Goal: Information Seeking & Learning: Find specific fact

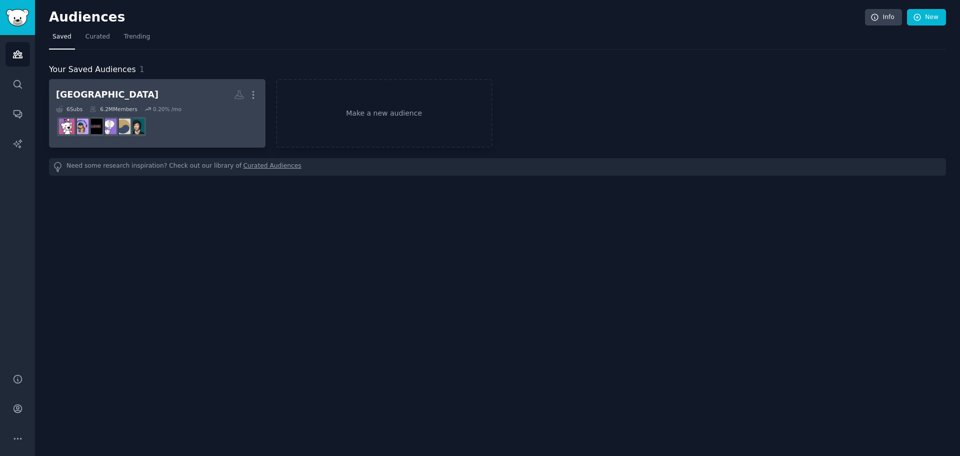
click at [246, 118] on dd at bounding box center [157, 127] width 203 height 28
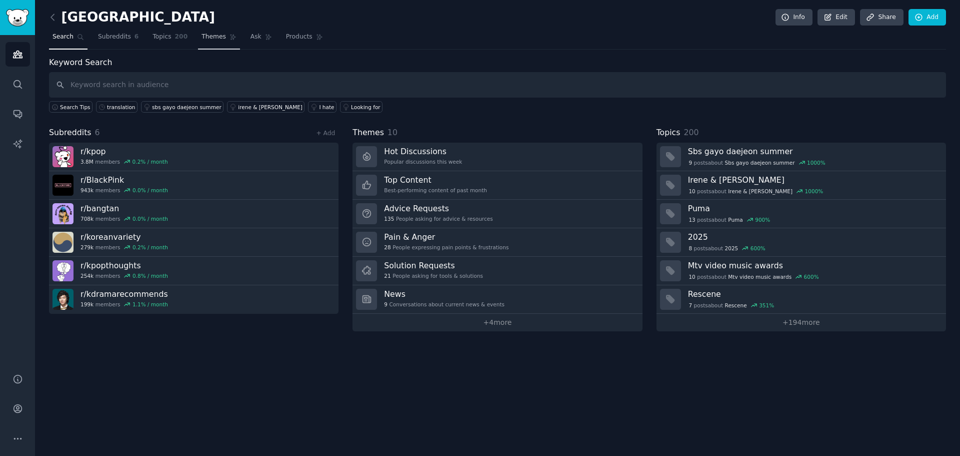
click at [202, 39] on span "Themes" at bounding box center [214, 37] width 25 height 9
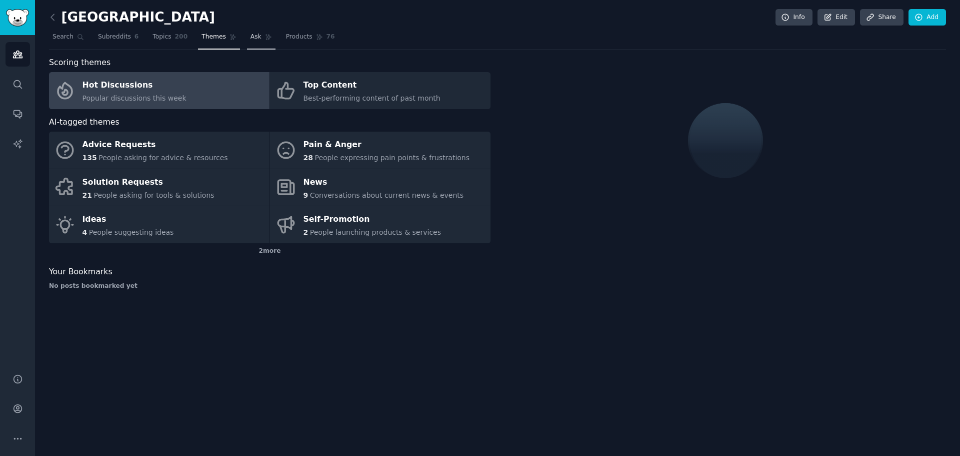
click at [247, 35] on link "Ask" at bounding box center [261, 39] width 29 height 21
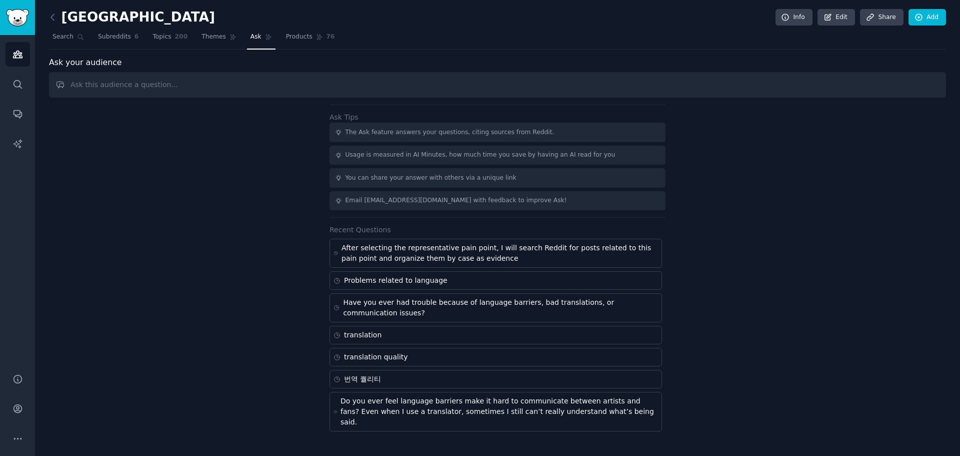
drag, startPoint x: 372, startPoint y: 260, endPoint x: 289, endPoint y: 274, distance: 84.1
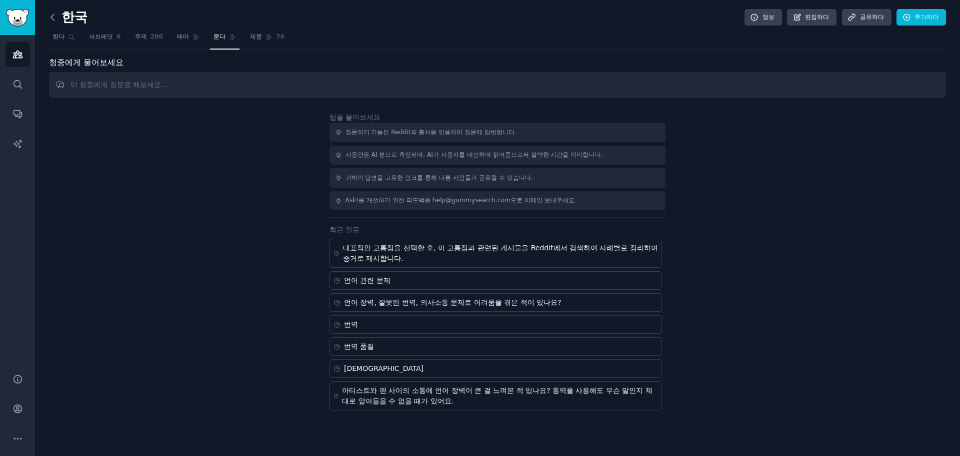
click at [53, 21] on icon at bounding box center [53, 17] width 11 height 11
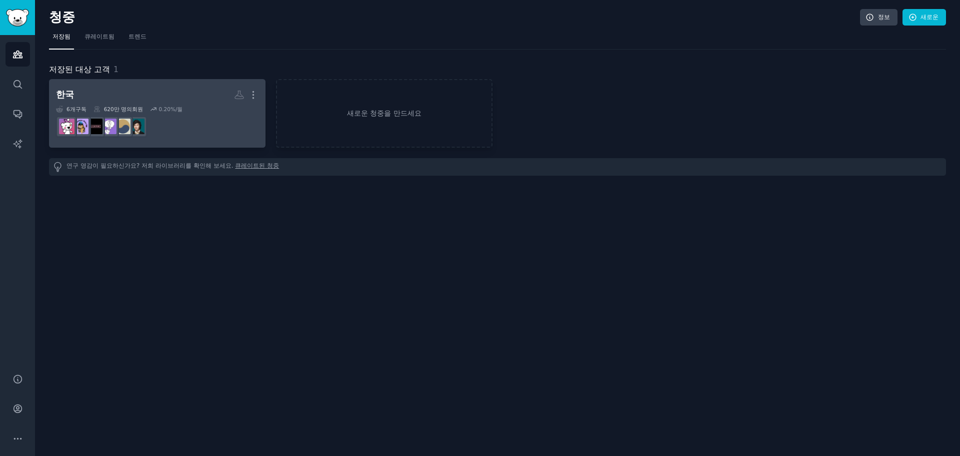
click at [189, 120] on dd "r/블랙핑크" at bounding box center [157, 127] width 203 height 28
click at [186, 135] on dd "r/kdramarecommends" at bounding box center [157, 127] width 203 height 28
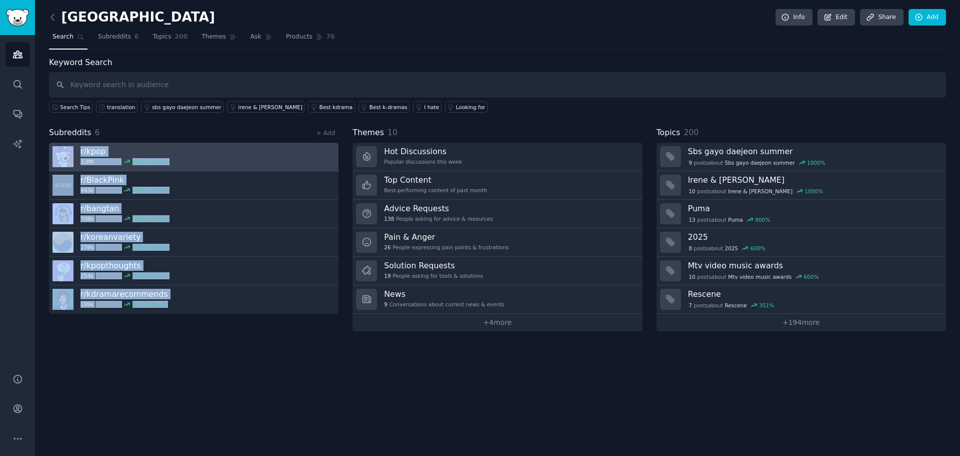
drag, startPoint x: 181, startPoint y: 326, endPoint x: 59, endPoint y: 154, distance: 210.5
click at [59, 154] on div "Subreddits 6 + Add r/ kpop 3.8M members 0.2 % / month r/ BlackPink 943k members…" at bounding box center [194, 229] width 290 height 205
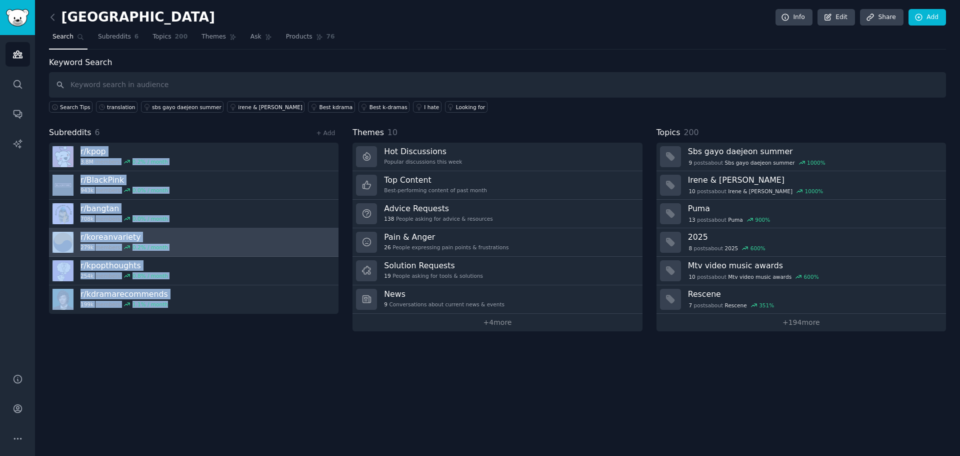
copy div "r/ kpop 3.8M members 0.2 % / month r/ BlackPink 943k members 0.0 % / month r/ b…"
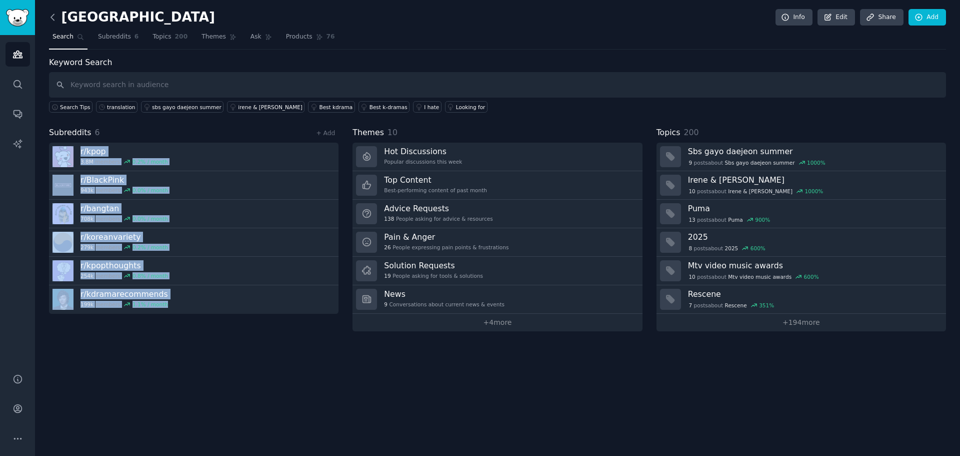
click at [53, 22] on icon at bounding box center [53, 17] width 11 height 11
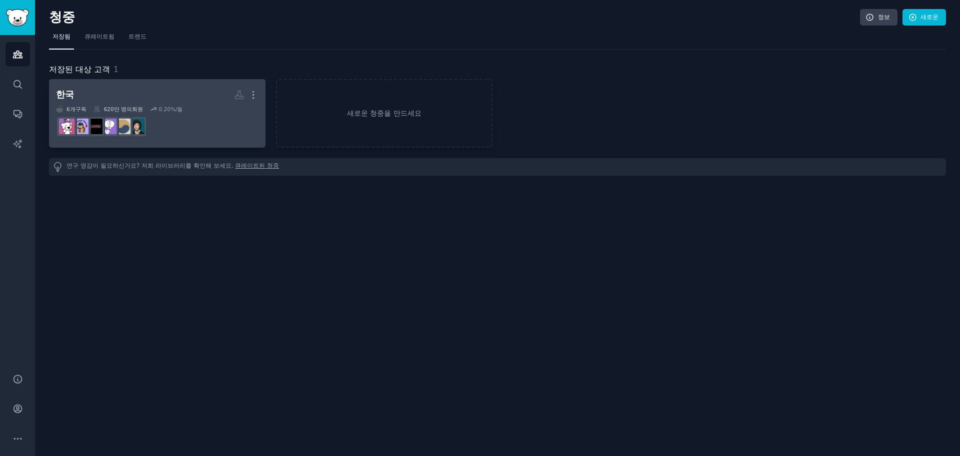
click at [193, 104] on div "한국 더 6 개 구독 620만 명의 회원 0.20 %/월" at bounding box center [157, 113] width 203 height 55
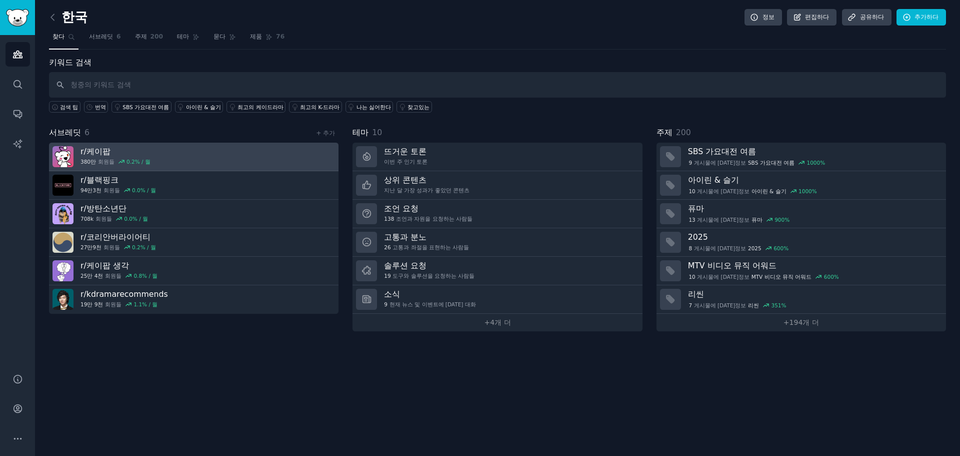
click at [195, 162] on link "r/ 케이팝 380만 회원들 0.2 % / 월" at bounding box center [194, 157] width 290 height 29
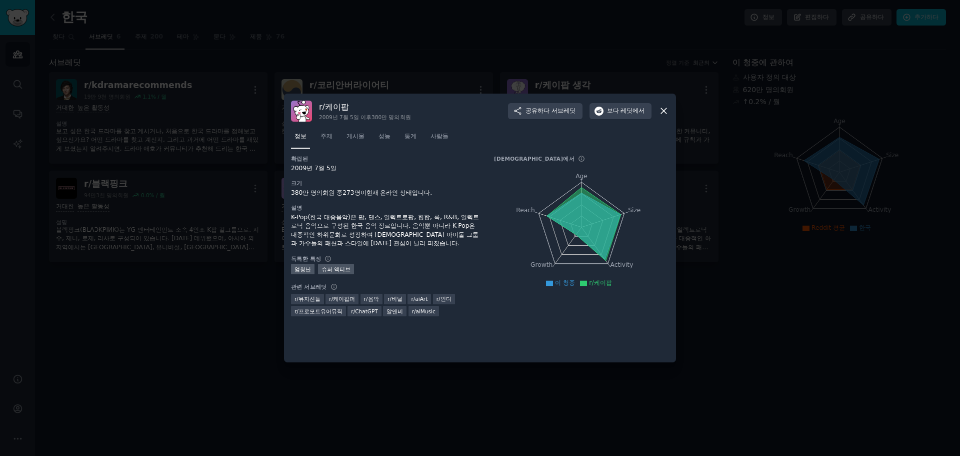
click at [665, 111] on icon at bounding box center [664, 112] width 6 height 6
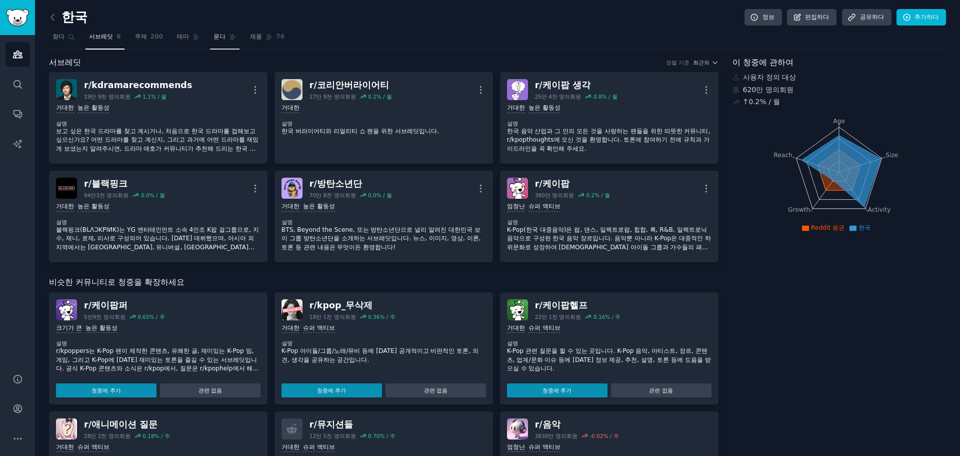
click at [216, 35] on font "묻다" at bounding box center [220, 36] width 12 height 7
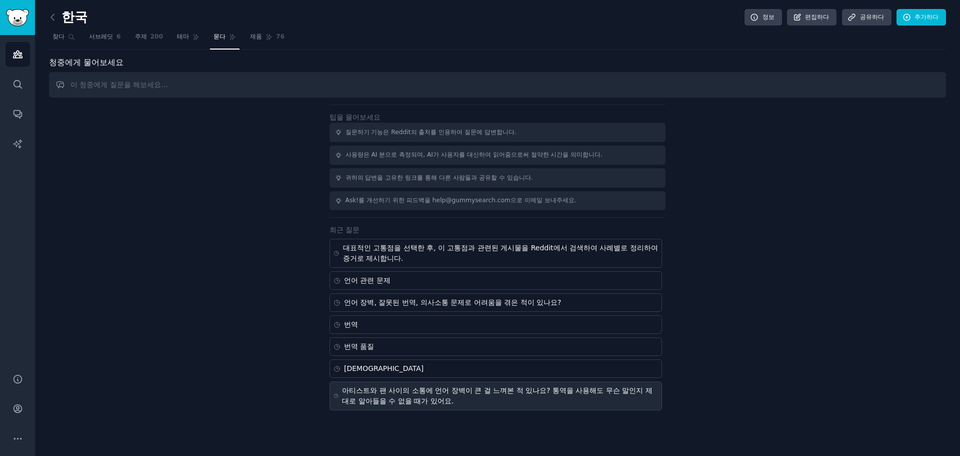
click at [385, 401] on font "아티스트와 팬 사이의 소통에 언어 장벽이 큰 걸 느껴본 적 있나요? 통역을 사용해도 무슨 말인지 제대로 알아들을 수 없을 때가 있어요." at bounding box center [497, 395] width 310 height 19
type input "Do you ever feel language barriers make it hard to communicate between artists …"
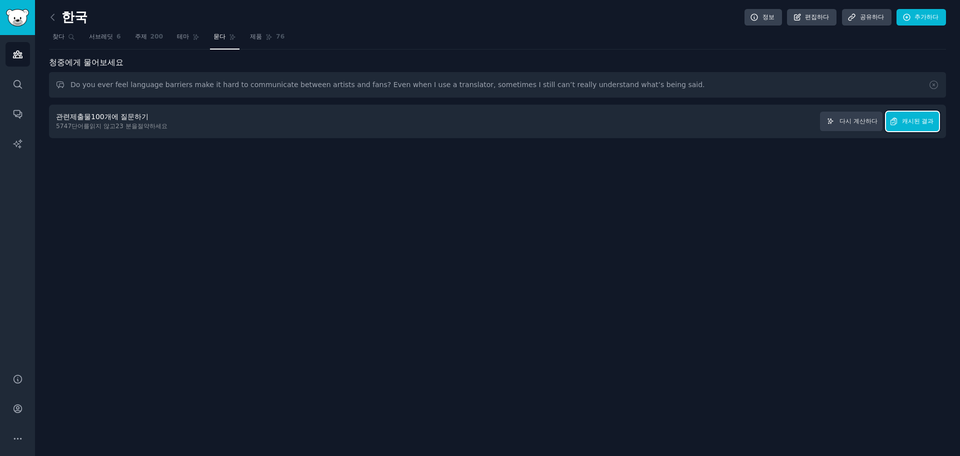
click at [919, 125] on span "캐시된 결과" at bounding box center [918, 121] width 32 height 9
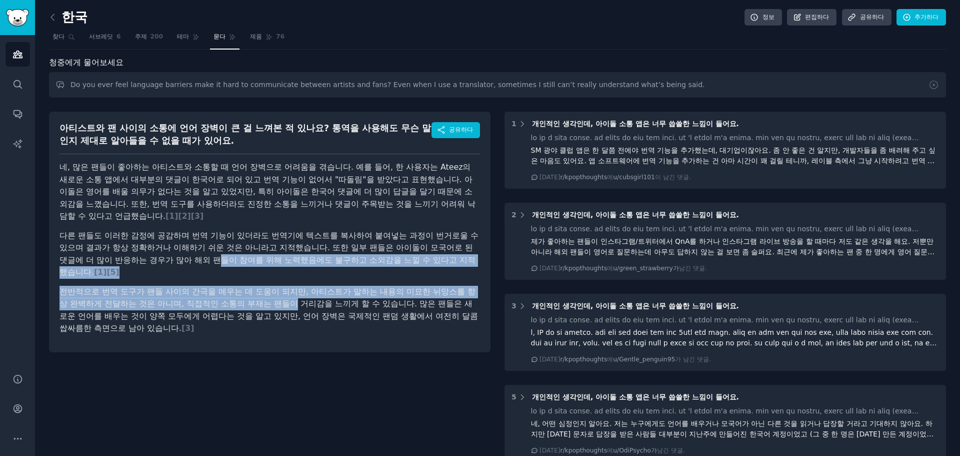
drag, startPoint x: 243, startPoint y: 263, endPoint x: 294, endPoint y: 308, distance: 68.4
click at [294, 308] on article "네, 많은 팬들이 좋아하는 아티스트와 소통할 때 언어 장벽으로 어려움을 겪습니다. 예를 들어, 한 사용자는 Ateez의 새로운 소통 앱에서 대…" at bounding box center [270, 248] width 421 height 174
click at [294, 308] on font "전반적으로 번역 도구가 팬들 사이의 간극을 메우는 데 도움이 되지만, 아티스트가 말하는 내용의 미묘한 뉘앙스를 항상 완벽하게 전달하는 것은 아…" at bounding box center [269, 310] width 419 height 47
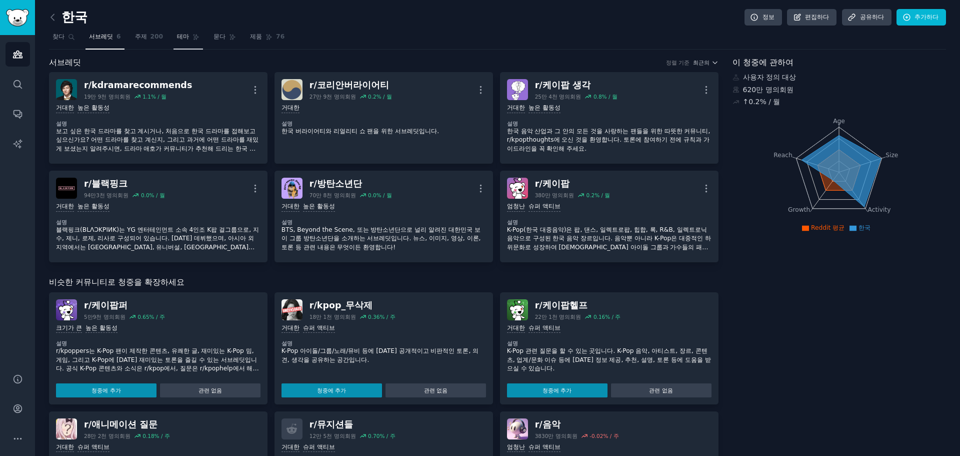
click at [188, 41] on link "테마" at bounding box center [189, 39] width 30 height 21
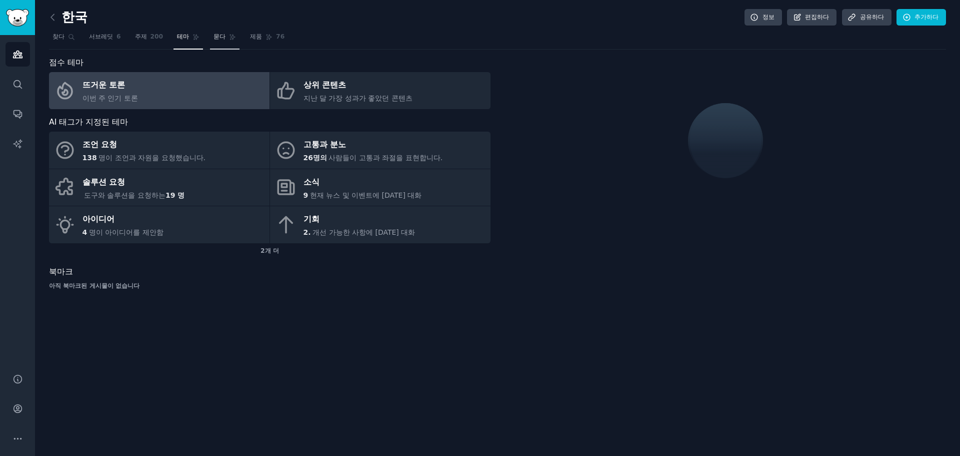
click at [220, 34] on font "묻다" at bounding box center [220, 36] width 12 height 7
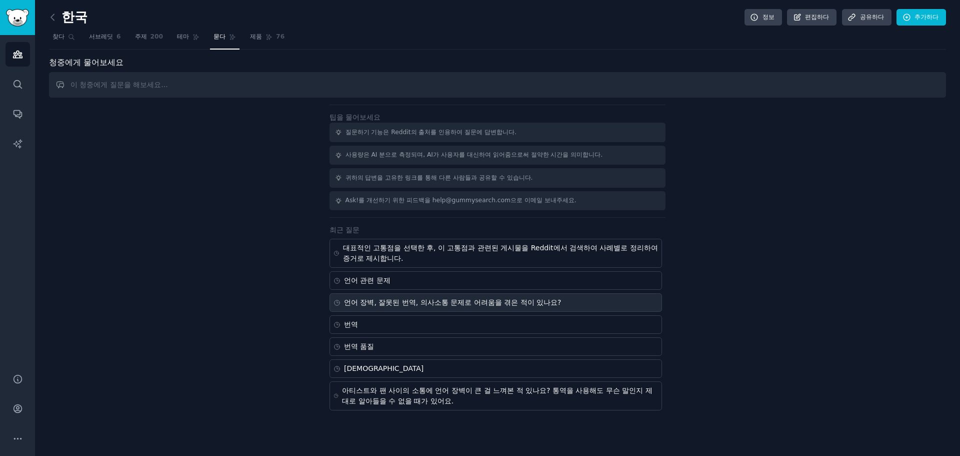
click at [437, 307] on div "언어 장벽, 잘못된 번역, 의사소통 문제로 어려움을 겪은 적이 있나요?" at bounding box center [452, 302] width 217 height 11
type input "Have you ever had trouble because of language barriers, bad translations, or co…"
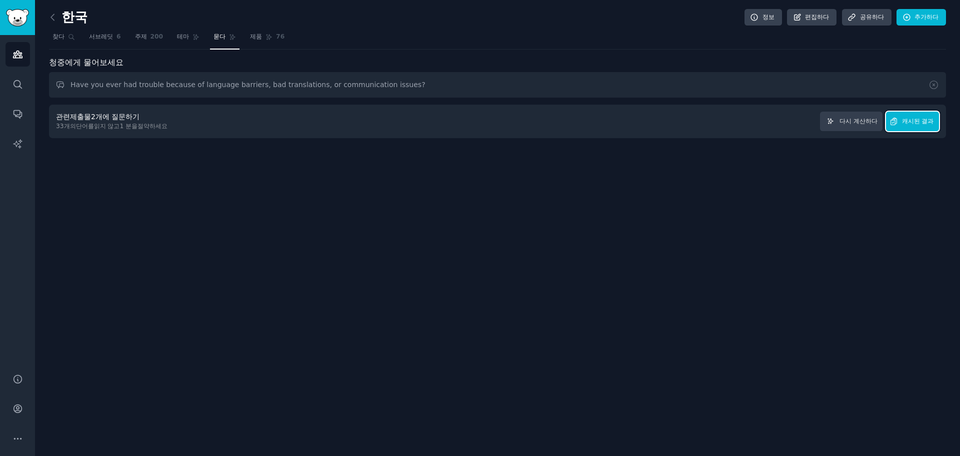
click at [922, 125] on font "캐시된 결과" at bounding box center [918, 121] width 32 height 7
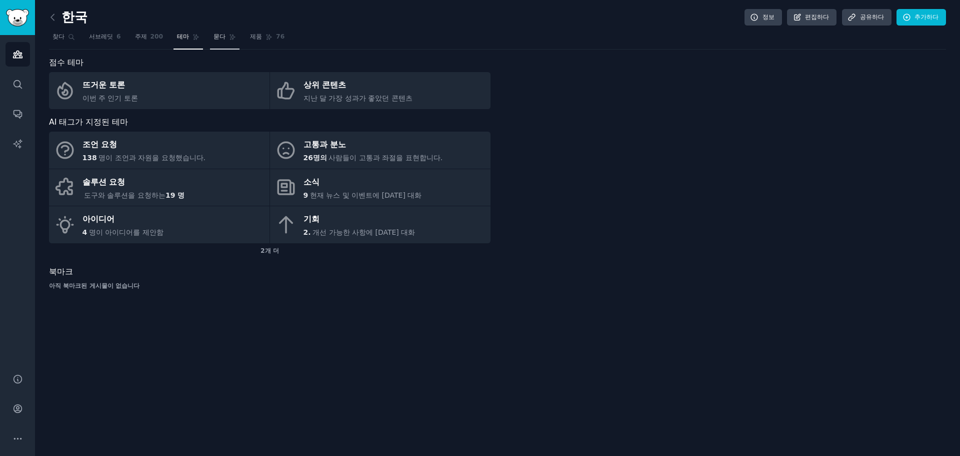
click at [214, 40] on font "묻다" at bounding box center [220, 36] width 12 height 7
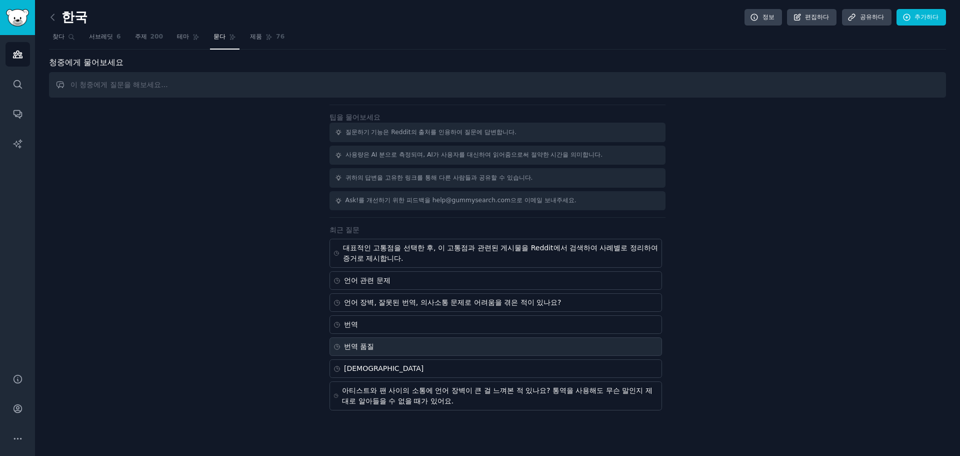
click at [434, 348] on div "번역 품질" at bounding box center [496, 346] width 333 height 19
type input "translation quality"
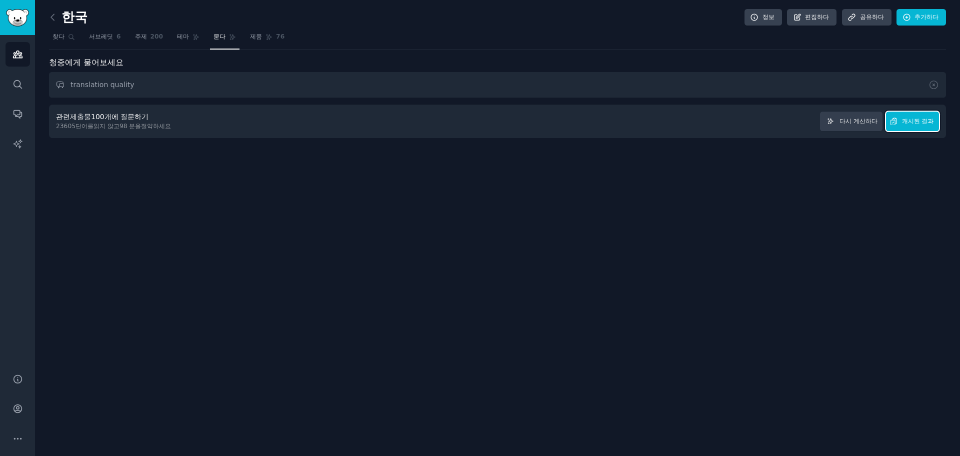
click at [927, 125] on span "캐시된 결과" at bounding box center [918, 121] width 32 height 9
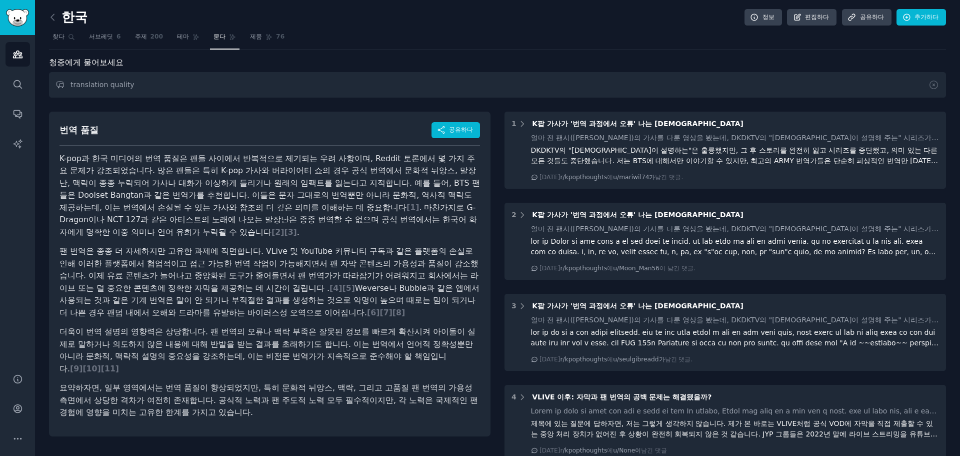
click at [384, 357] on font "더욱이 번역 설명의 영향력은 상당합니다. 팬 번역의 오류나 맥락 부족은 잘못된 정보를 빠르게 확산시켜 아이돌이 실제로 말하거나 의도하지 않은 …" at bounding box center [268, 350] width 416 height 47
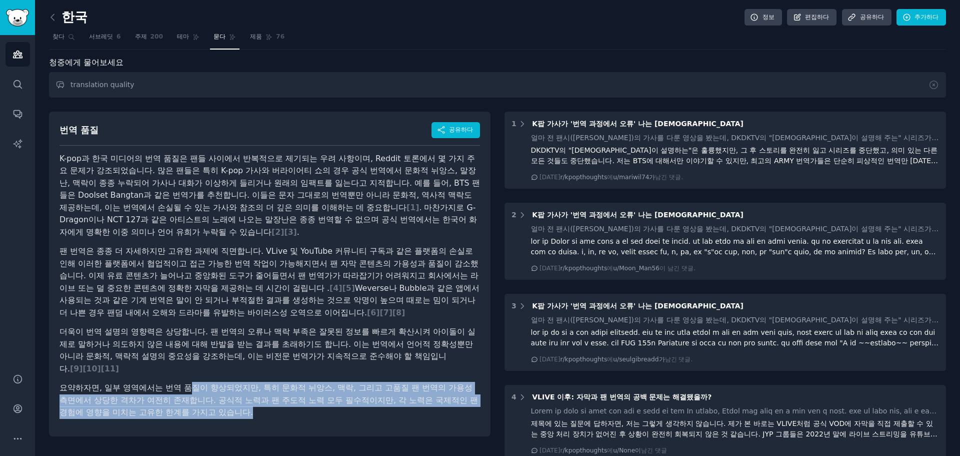
drag, startPoint x: 193, startPoint y: 389, endPoint x: 285, endPoint y: 419, distance: 96.8
click at [285, 419] on div "번역 품질 공유하다 K-pop과 한국 미디어의 번역 품질은 팬들 사이에서 반복적으로 제기되는 우려 사항이며, Reddit 토론에서 몇 가지 주…" at bounding box center [270, 274] width 442 height 325
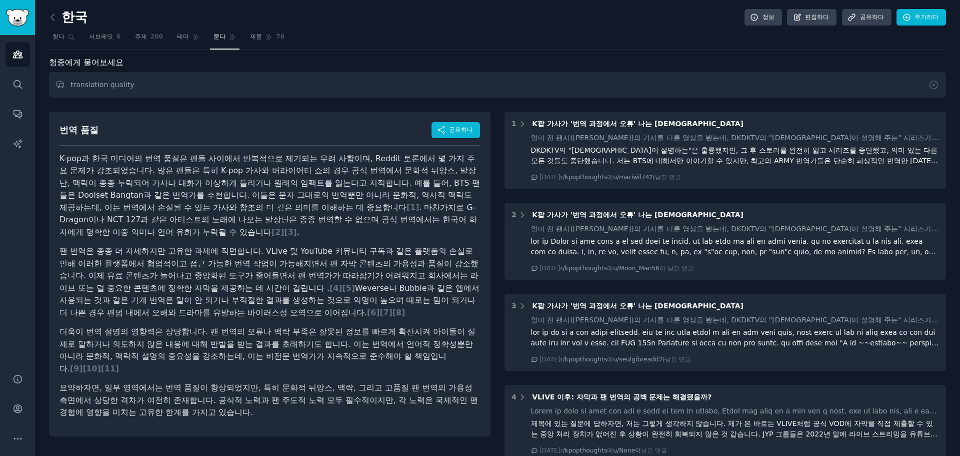
click at [285, 419] on div "번역 품질 공유하다 K-pop과 한국 미디어의 번역 품질은 팬들 사이에서 반복적으로 제기되는 우려 사항이며, Reddit 토론에서 몇 가지 주…" at bounding box center [270, 274] width 442 height 325
click at [269, 270] on font "팬 번역은 종종 더 자세하지만 고유한 과제에 직면합니다. VLive 및 YouTube 커뮤니티 구독과 같은 플랫폼의 손실로 인해 이러한 플랫폼…" at bounding box center [269, 269] width 419 height 47
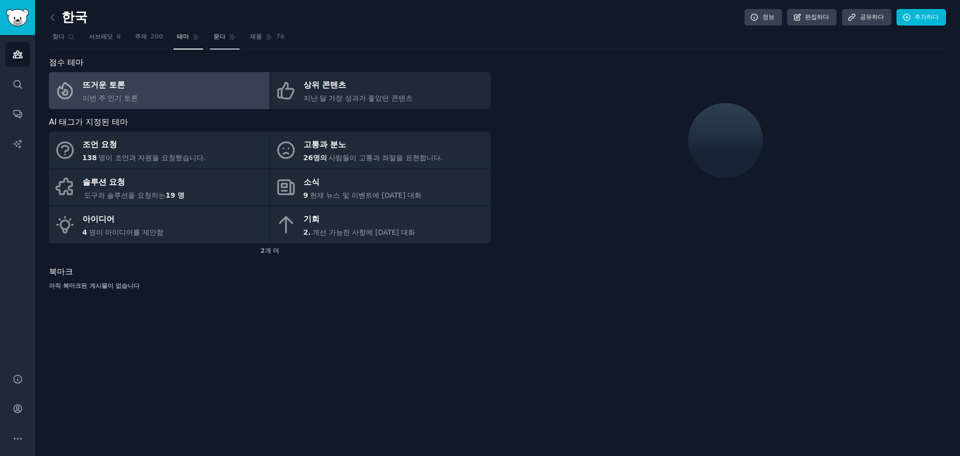
click at [214, 38] on font "묻다" at bounding box center [220, 36] width 12 height 7
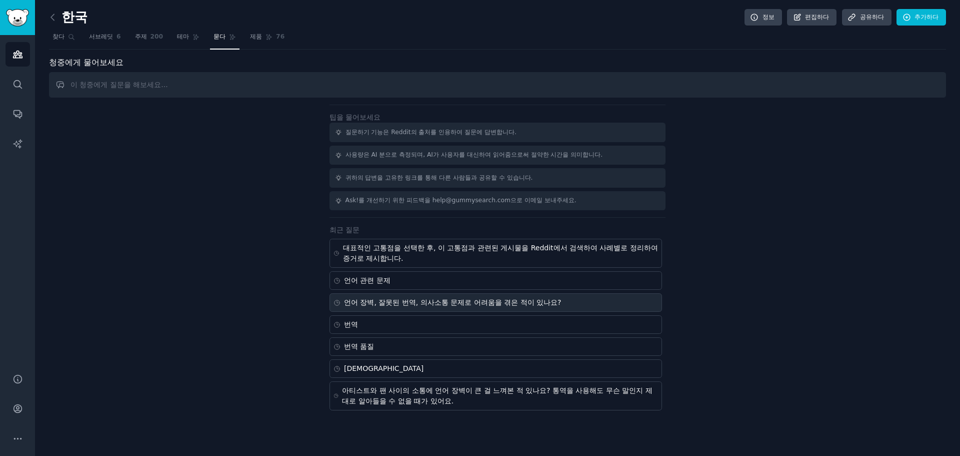
click at [596, 308] on div "언어 장벽, 잘못된 번역, 의사소통 문제로 어려움을 겪은 적이 있나요?" at bounding box center [496, 302] width 333 height 19
type input "Have you ever had trouble because of language barriers, bad translations, or co…"
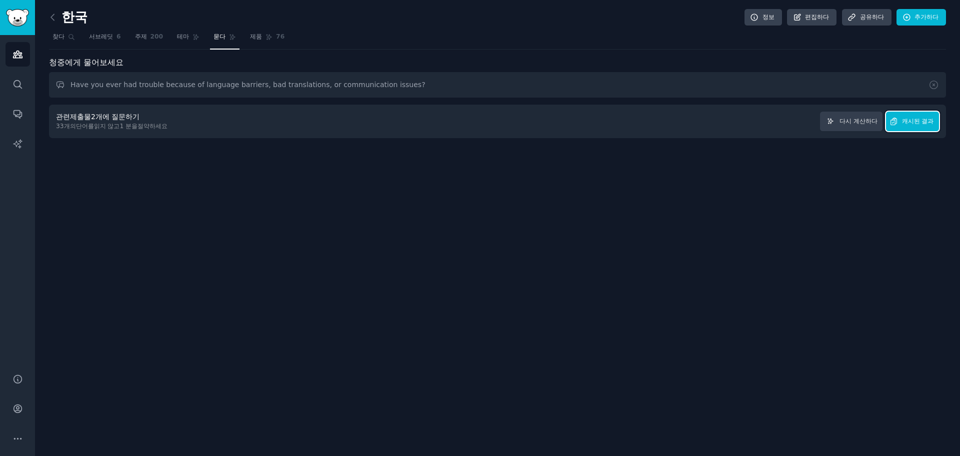
click at [909, 123] on font "캐시된 결과" at bounding box center [918, 121] width 32 height 7
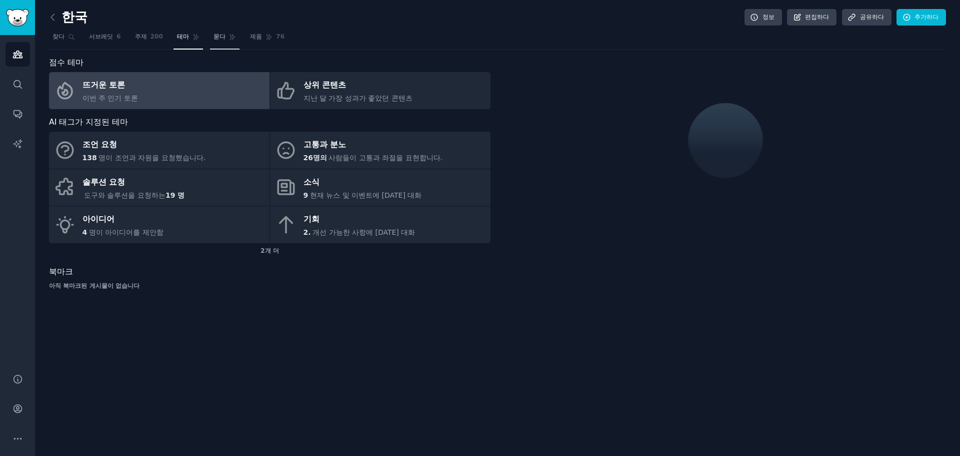
click at [217, 41] on span "묻다" at bounding box center [220, 37] width 12 height 9
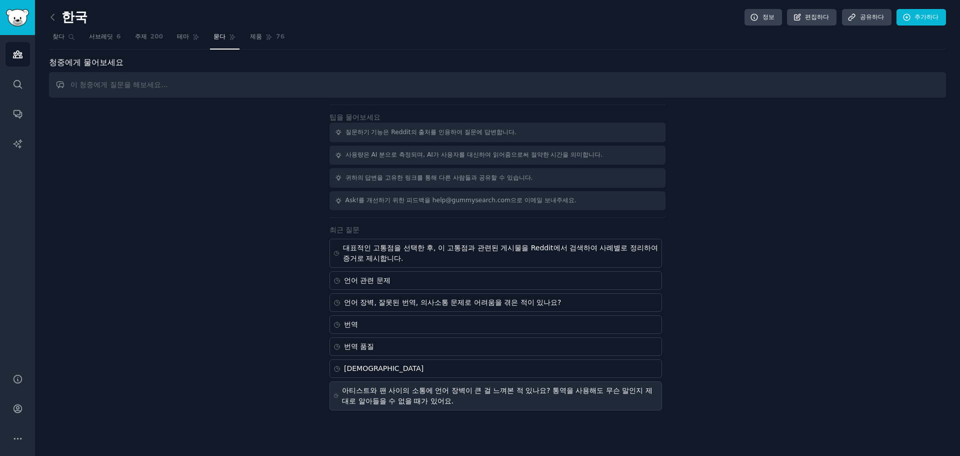
click at [475, 396] on div "아티스트와 팬 사이의 소통에 언어 장벽이 큰 걸 느껴본 적 있나요? 통역을 사용해도 무슨 말인지 제대로 알아들을 수 없을 때가 있어요." at bounding box center [500, 395] width 316 height 21
type input "Do you ever feel language barriers make it hard to communicate between artists …"
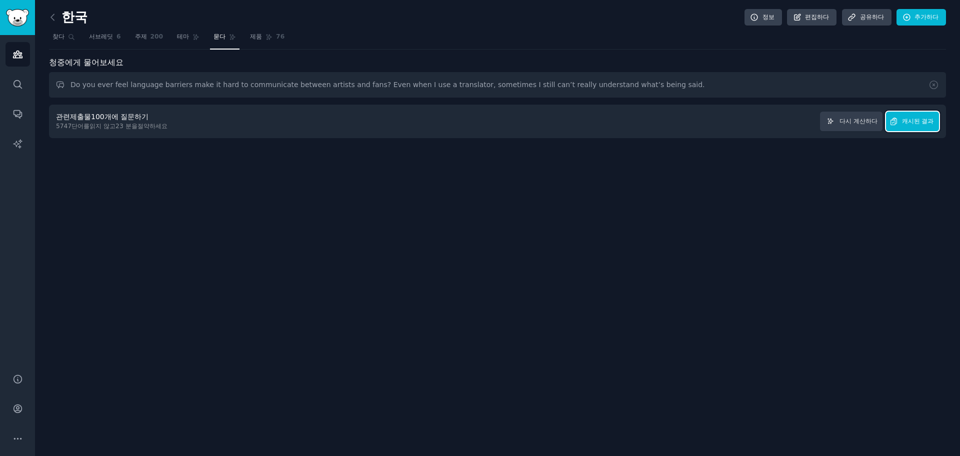
click at [904, 124] on font "캐시된 결과" at bounding box center [918, 121] width 32 height 7
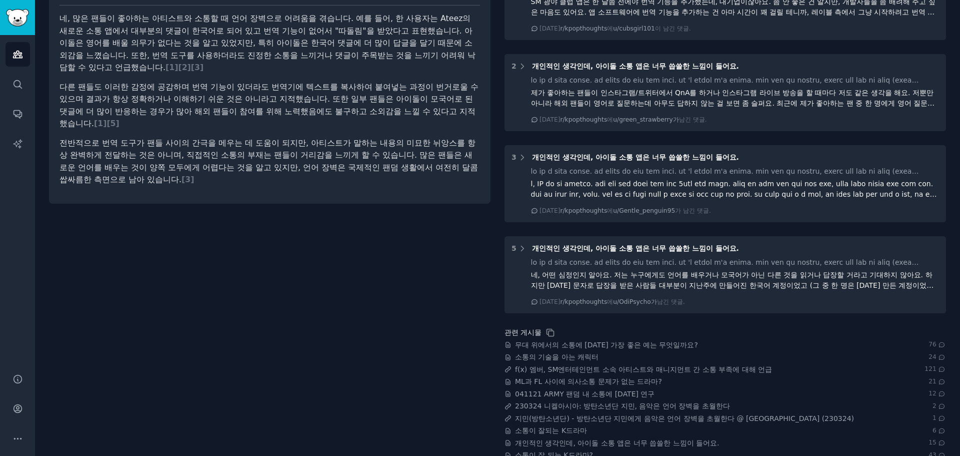
scroll to position [167, 0]
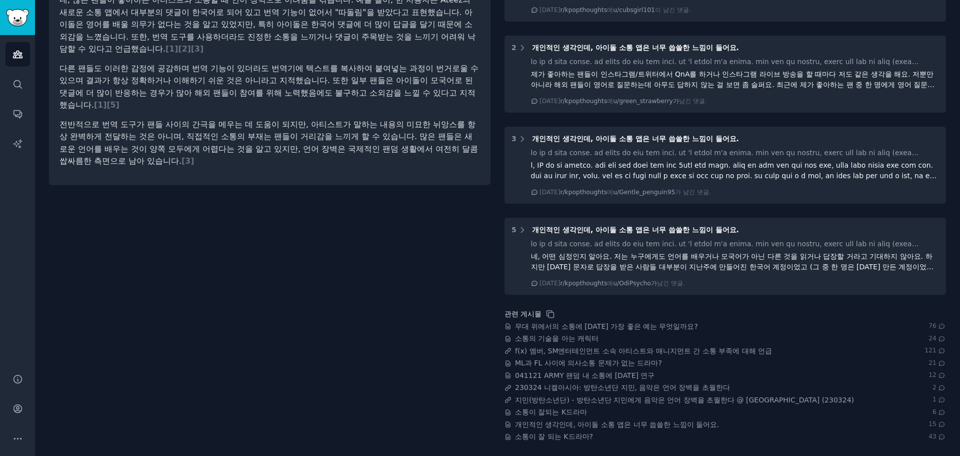
click at [431, 295] on div "아티스트와 팬 사이의 소통에 언어 장벽이 큰 걸 느껴본 적 있나요? 통역을 사용해도 무슨 말인지 제대로 알아들을 수 없을 때가 있어요. 공유하…" at bounding box center [270, 189] width 442 height 504
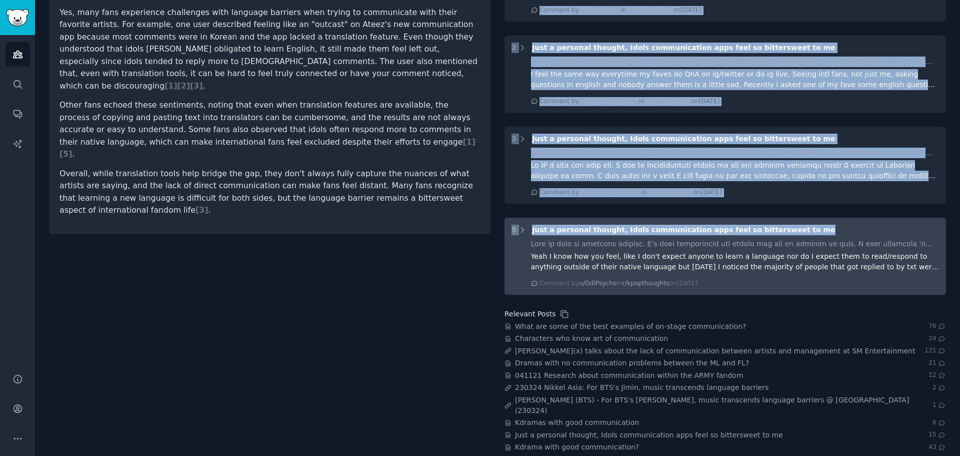
drag, startPoint x: 488, startPoint y: 232, endPoint x: 798, endPoint y: 229, distance: 309.6
click at [798, 229] on div "Do you ever feel language barriers make it hard to communicate between artists …" at bounding box center [497, 194] width 897 height 515
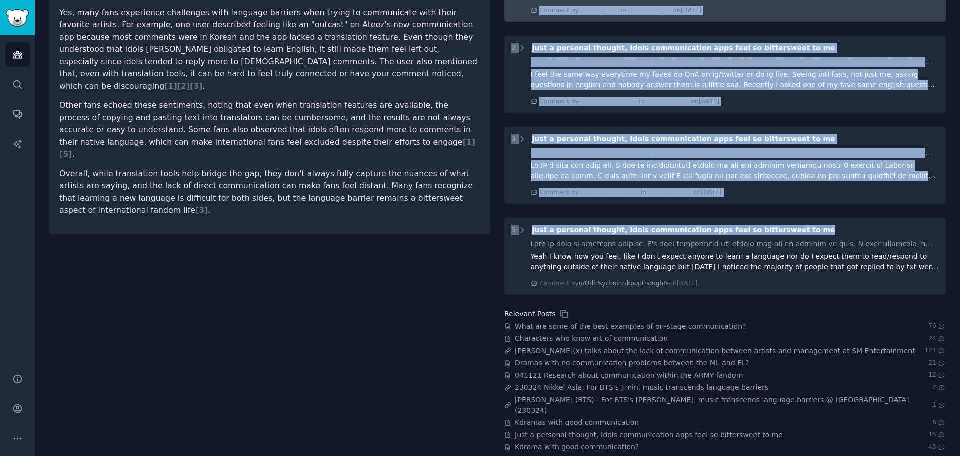
copy div "1 Just a personal thought, Idols communication apps feel so bittersweet to me T…"
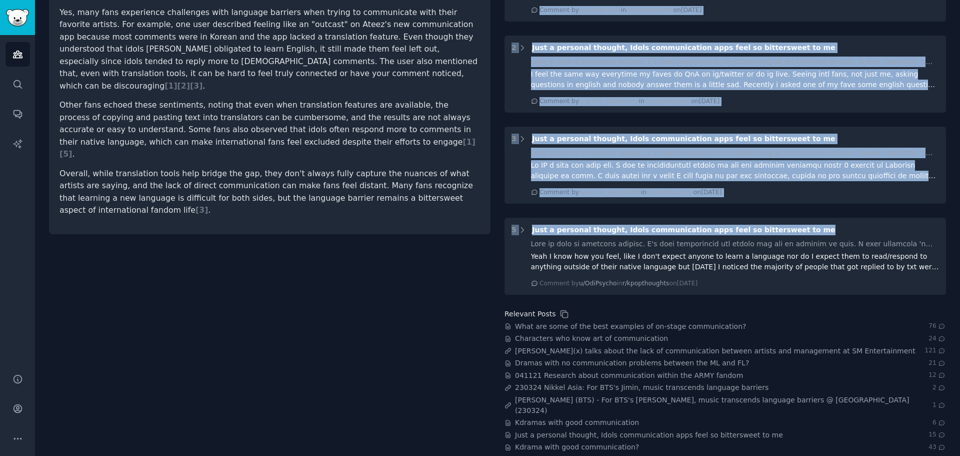
click at [331, 239] on div "Do you ever feel language barriers make it hard to communicate between artists …" at bounding box center [270, 194] width 442 height 515
click at [334, 260] on div "Do you ever feel language barriers make it hard to communicate between artists …" at bounding box center [270, 194] width 442 height 515
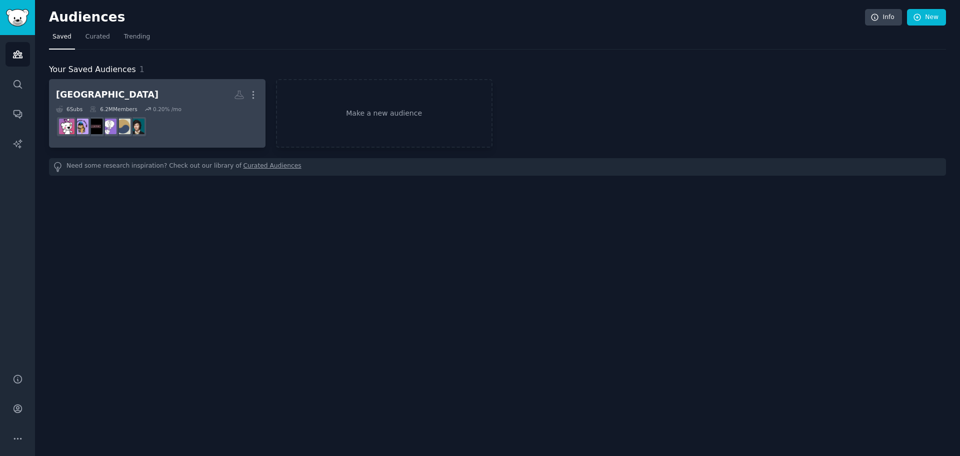
click at [184, 126] on dd at bounding box center [157, 127] width 203 height 28
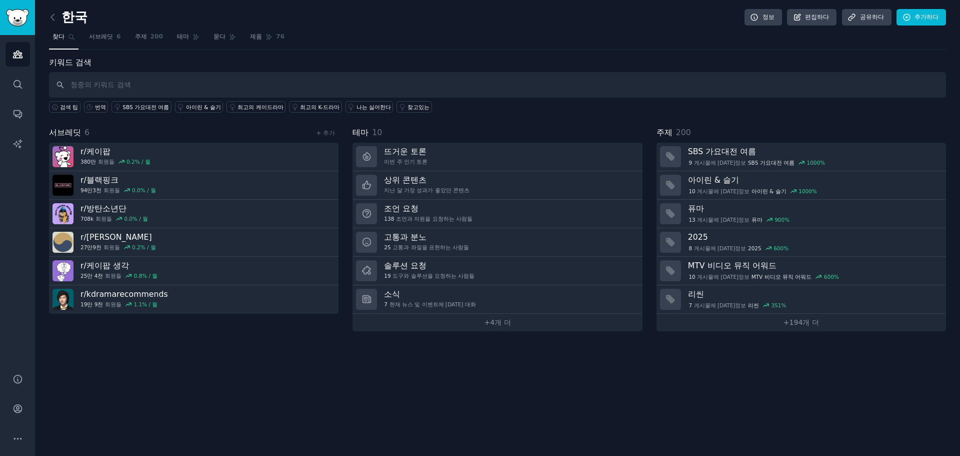
click at [318, 382] on div "한국 정보 편집하다 공유하다 추가하다 찾다 서브레딧 6 주제 200 테마 묻다 제품 76 키워드 검색 검색 팁 번역 SBS 가요대전 여름 아이…" at bounding box center [497, 228] width 925 height 456
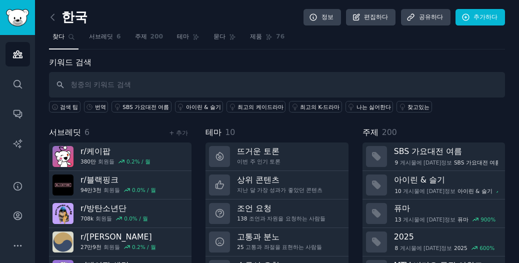
click at [516, 263] on div "한국 정보 편집하다 공유하다 추가하다 찾다 서브레딧 6 주제 200 테마 묻다 제품 76 키워드 검색 검색 팁 번역 SBS 가요대전 여름 아이…" at bounding box center [277, 172] width 484 height 345
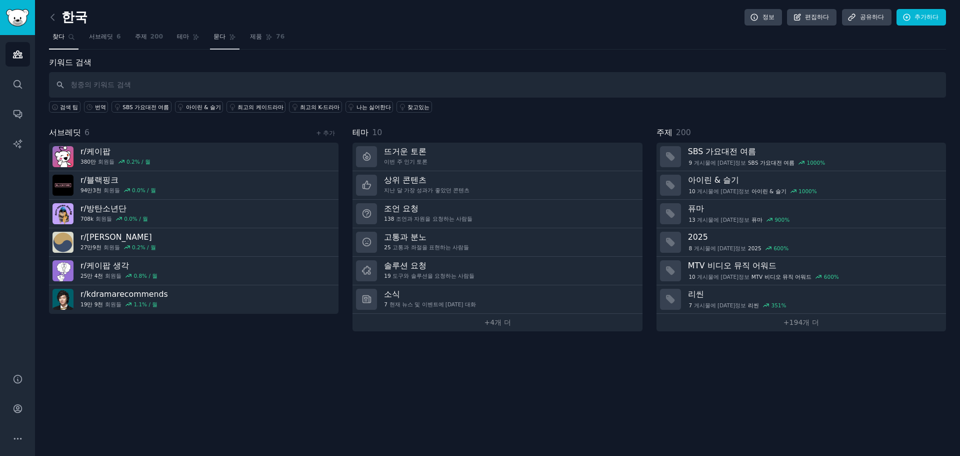
click at [216, 38] on font "묻다" at bounding box center [220, 36] width 12 height 7
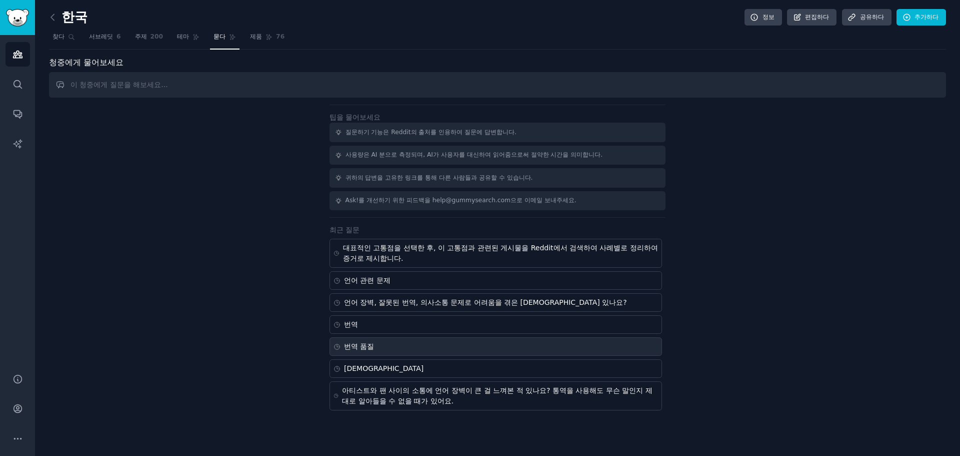
click at [419, 351] on div "번역 품질" at bounding box center [496, 346] width 333 height 19
type input "translation quality"
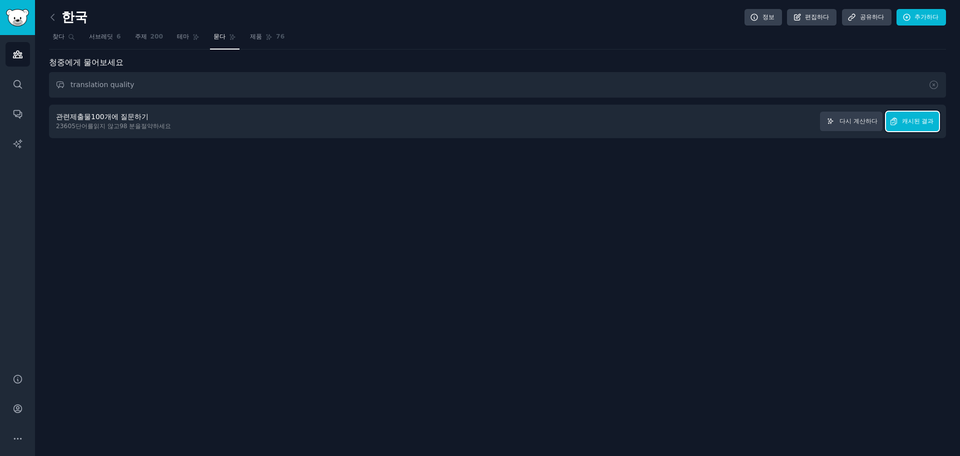
click at [912, 127] on button "캐시된 결과" at bounding box center [912, 122] width 53 height 20
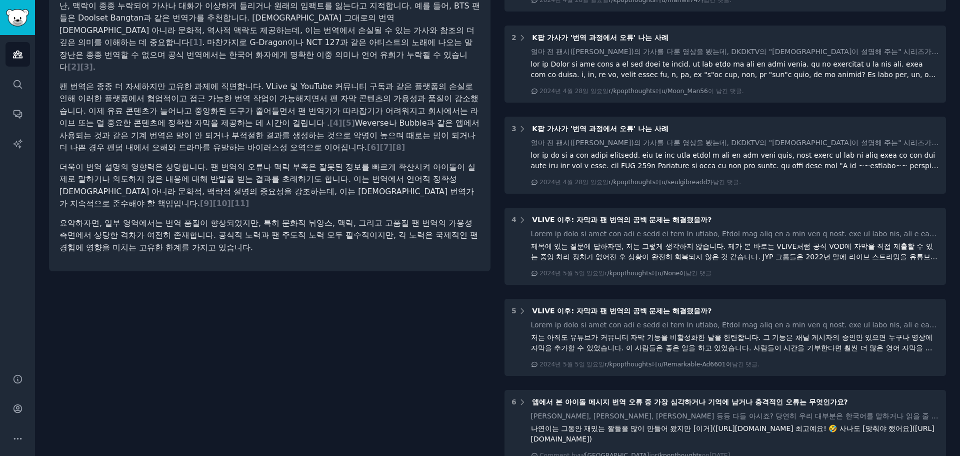
scroll to position [200, 0]
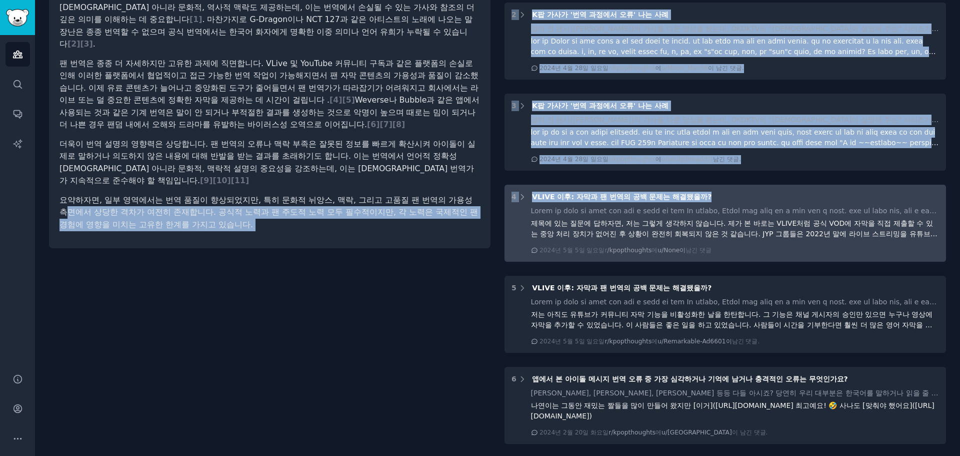
drag, startPoint x: 494, startPoint y: 186, endPoint x: 728, endPoint y: 197, distance: 234.3
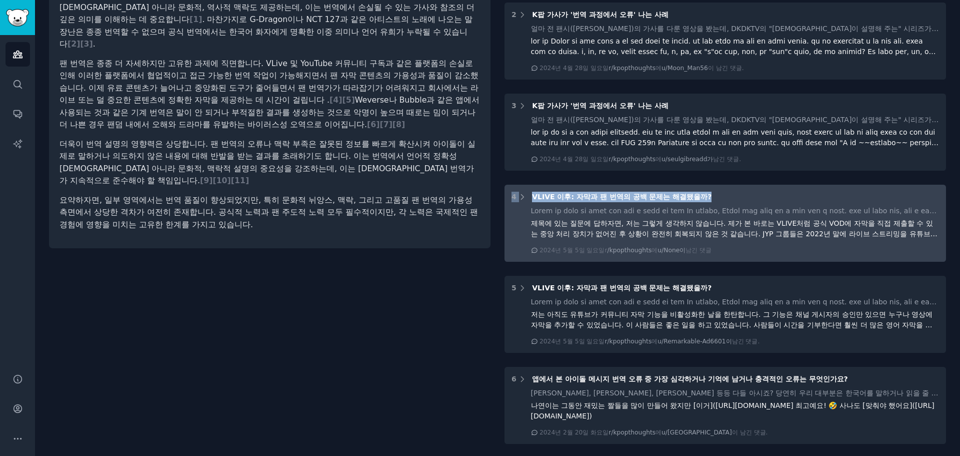
drag, startPoint x: 498, startPoint y: 201, endPoint x: 708, endPoint y: 199, distance: 210.1
click at [710, 230] on font "제목에 있는 질문에 답하자면, 저는 그렇게 생각하지 않습니다. 제가 본 바로는 VLIVE처럼 공식 VOD에 자막을 직접 제출할 수 있는 중앙 …" at bounding box center [734, 239] width 407 height 40
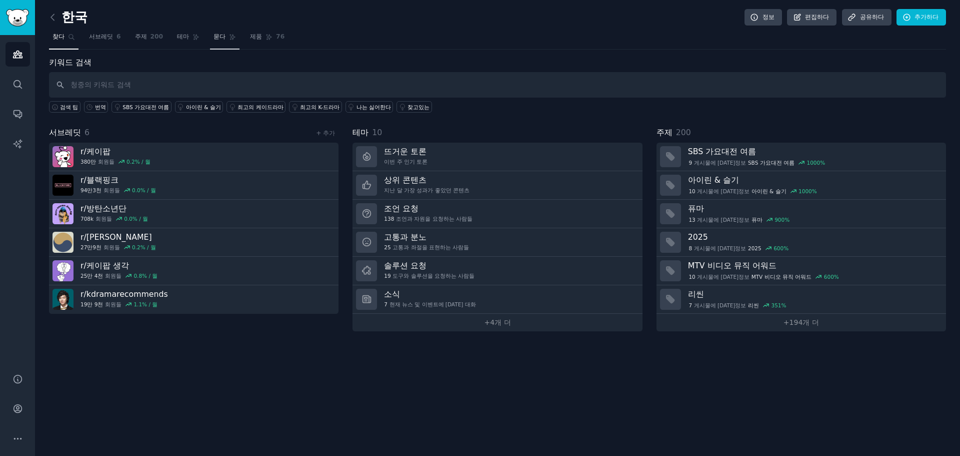
click at [211, 34] on link "묻다" at bounding box center [225, 39] width 30 height 21
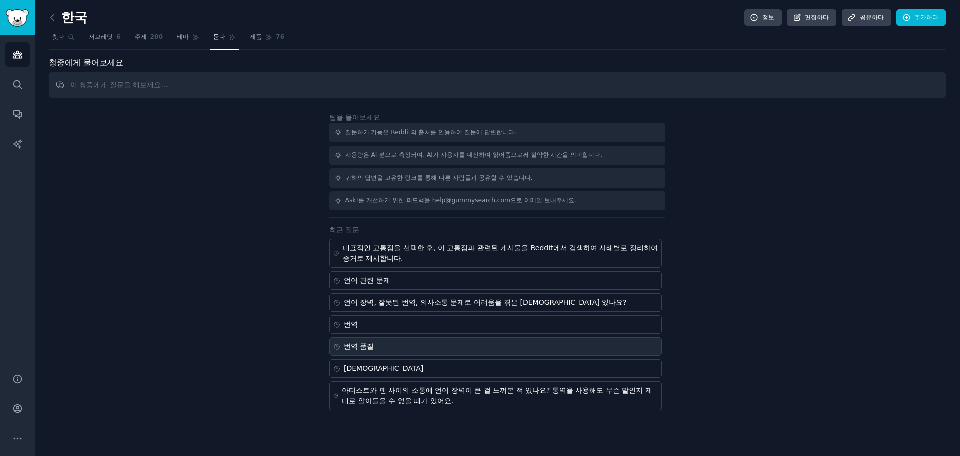
click at [418, 348] on div "번역 품질" at bounding box center [496, 346] width 333 height 19
type input "translation quality"
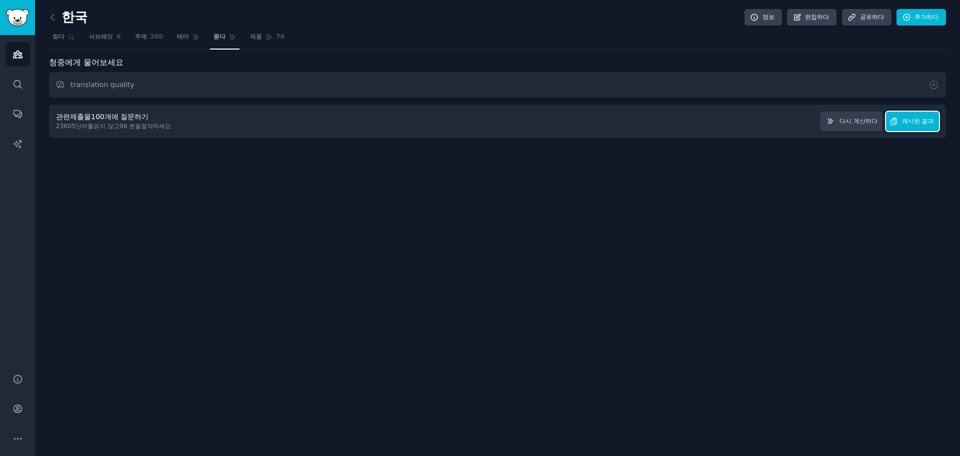
click at [921, 130] on button "캐시된 결과" at bounding box center [912, 122] width 53 height 20
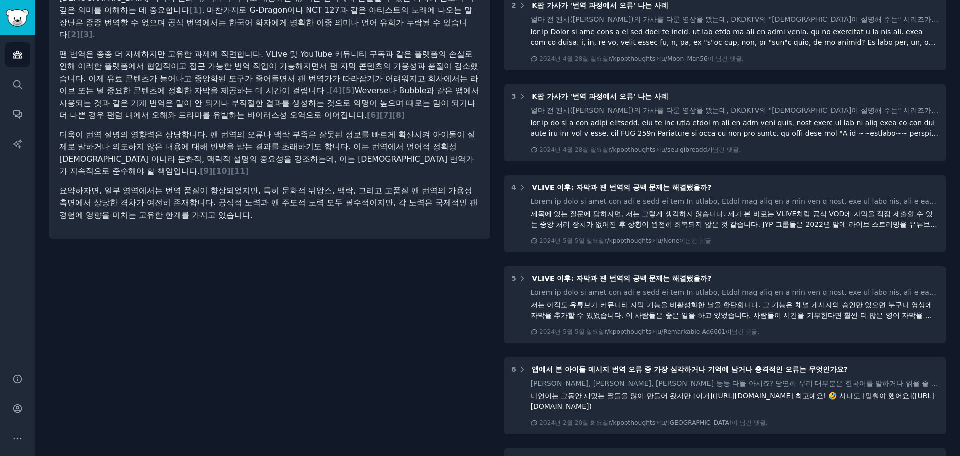
scroll to position [200, 0]
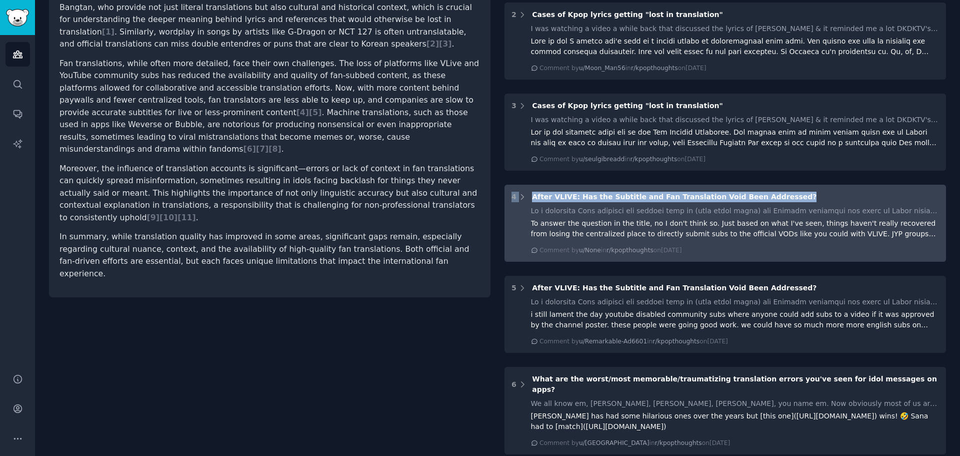
drag, startPoint x: 500, startPoint y: 195, endPoint x: 793, endPoint y: 199, distance: 293.6
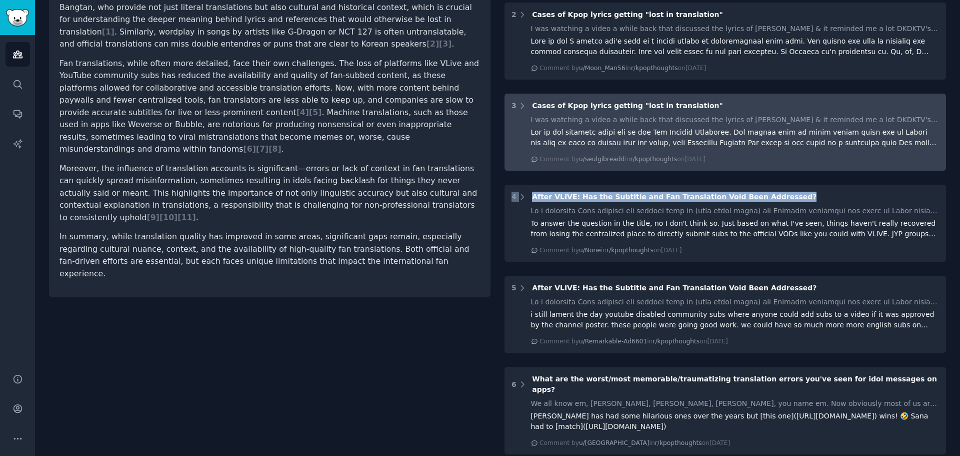
copy div "4 After VLIVE: Has the Subtitle and Fan Translation Void Been Addressed?"
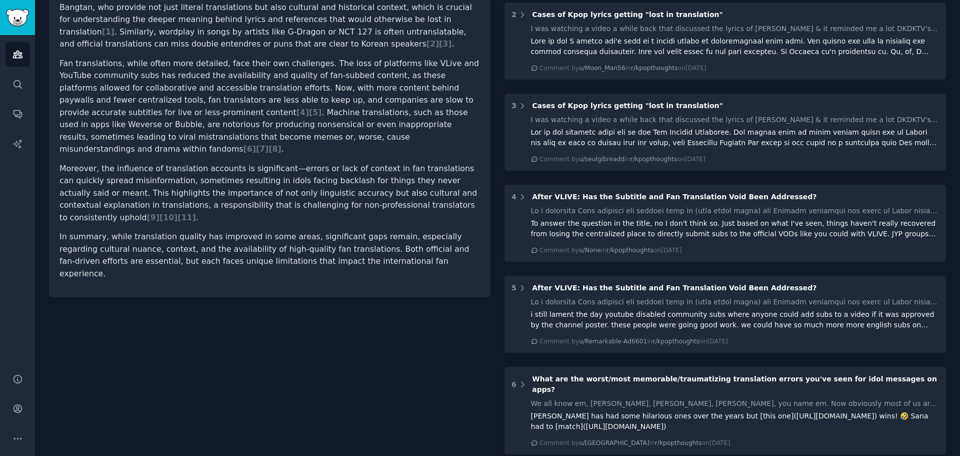
drag, startPoint x: 371, startPoint y: 323, endPoint x: 371, endPoint y: 317, distance: 5.5
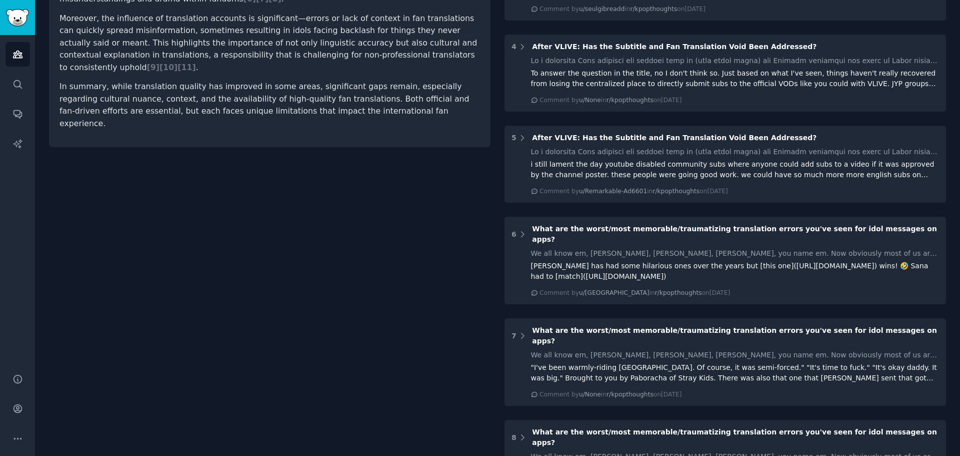
scroll to position [375, 0]
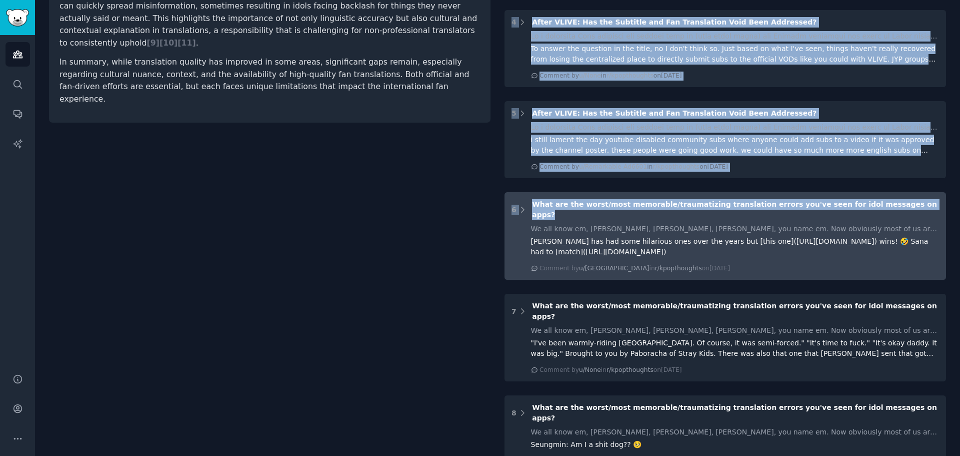
drag, startPoint x: 534, startPoint y: 207, endPoint x: 924, endPoint y: 199, distance: 389.7
click at [924, 199] on div "translation quality Share Translation quality in K-pop and Korean media is a re…" at bounding box center [497, 321] width 897 height 1183
copy div "1 Cases of Kpop lyrics getting "lost in translation" I was watching a video a w…"
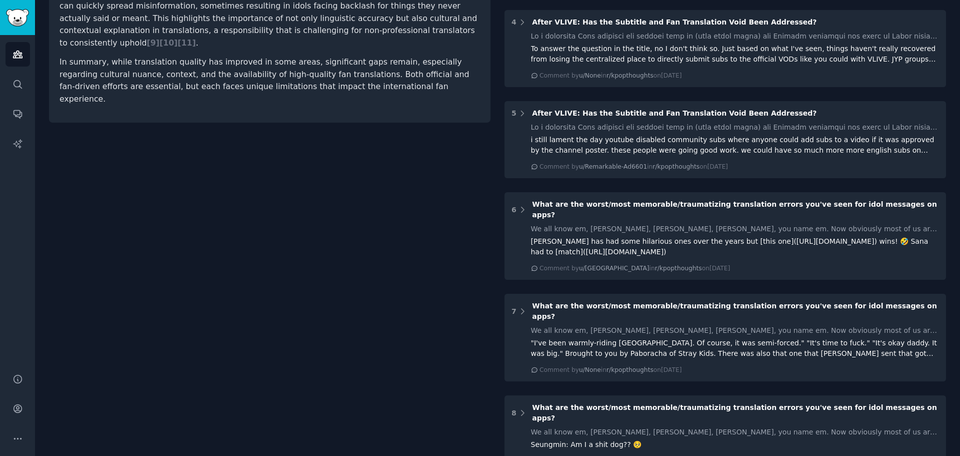
click at [366, 308] on div "translation quality Share Translation quality in K-pop and Korean media is a re…" at bounding box center [270, 321] width 442 height 1183
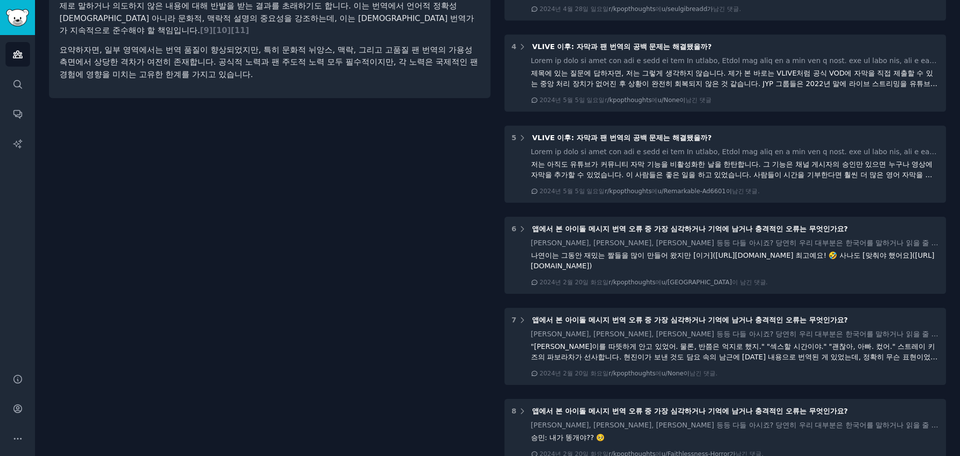
drag, startPoint x: 464, startPoint y: 344, endPoint x: 440, endPoint y: 172, distance: 174.3
click at [368, 222] on div "번역 품질 공유하다 K-pop과 한국 미디어의 번역 품질은 팬들 사이에서 반복적으로 제기되는 우려 사항이며, Reddit 토론에서 몇 가지 주…" at bounding box center [270, 319] width 442 height 1131
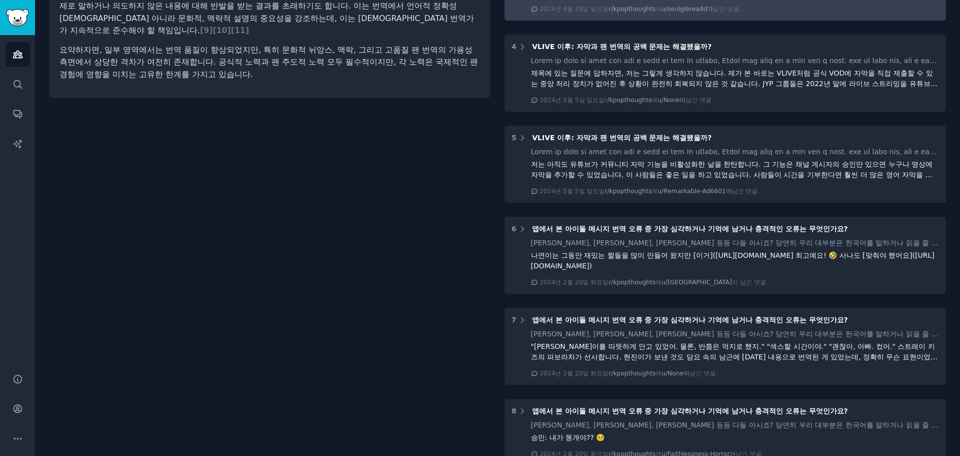
scroll to position [375, 0]
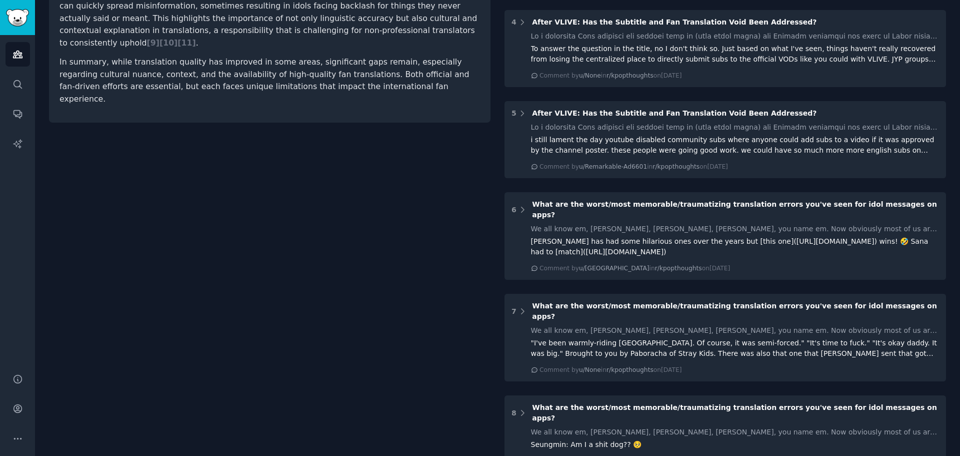
click at [483, 298] on div "translation quality Share Translation quality in K-pop and Korean media is a re…" at bounding box center [270, 321] width 442 height 1183
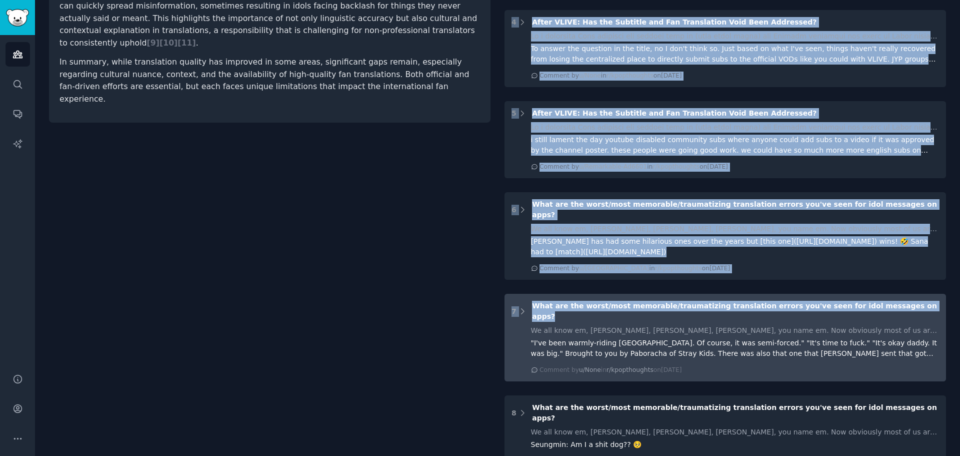
drag, startPoint x: 483, startPoint y: 300, endPoint x: 903, endPoint y: 294, distance: 420.7
click at [903, 294] on div "translation quality Share Translation quality in K-pop and Korean media is a re…" at bounding box center [497, 321] width 897 height 1183
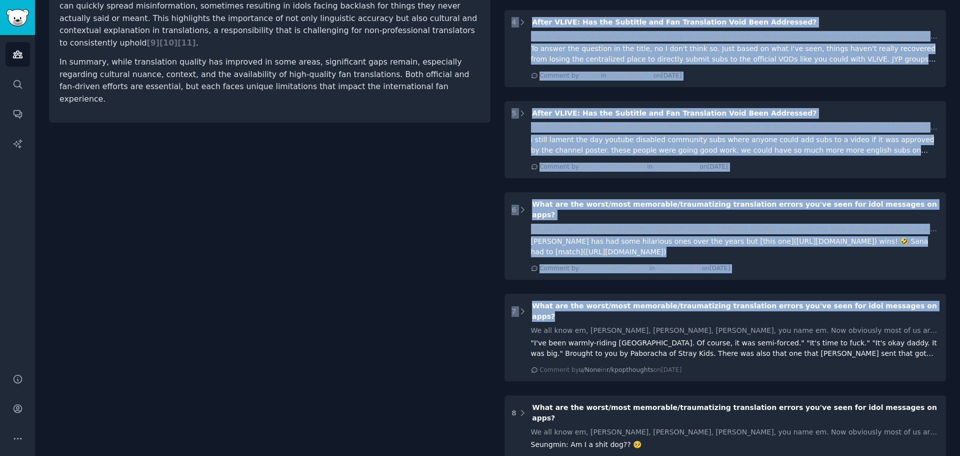
click at [375, 323] on div "translation quality Share Translation quality in K-pop and Korean media is a re…" at bounding box center [270, 321] width 442 height 1183
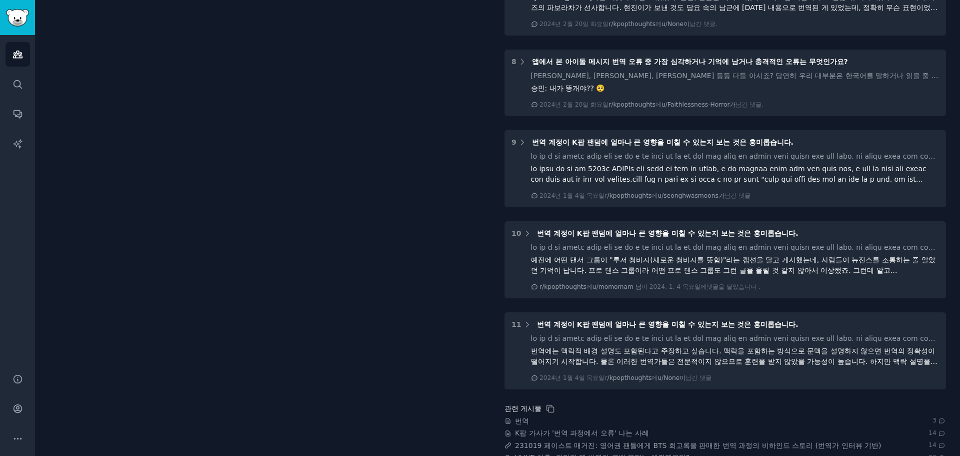
scroll to position [700, 0]
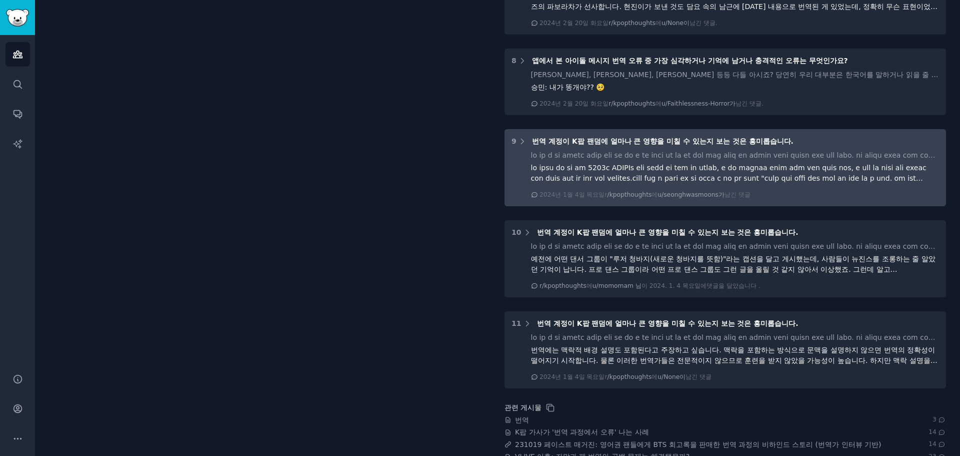
click at [760, 149] on div "9 번역 계정이 K팝 팬덤에 얼마나 큰 영향을 미칠 수 있는지 보는 것은 흥미롭습니다. 2024년 1월 4일 목요일 r /kpopthought…" at bounding box center [726, 167] width 442 height 77
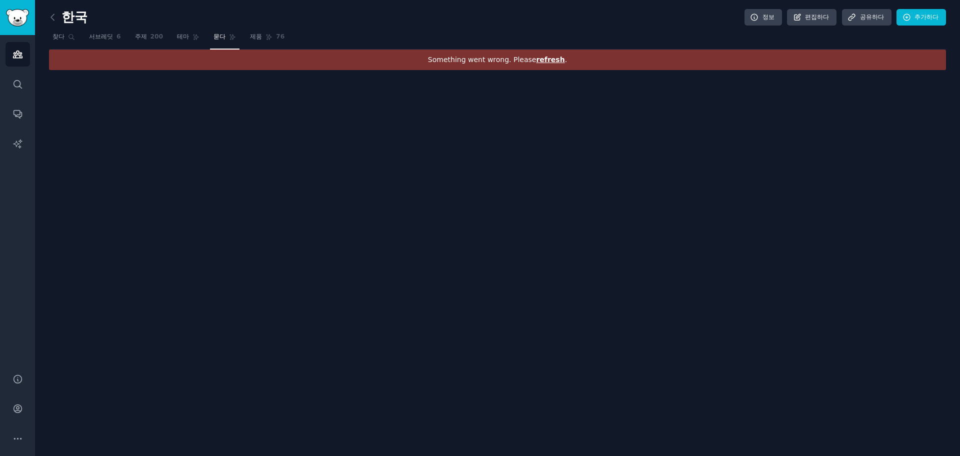
scroll to position [0, 0]
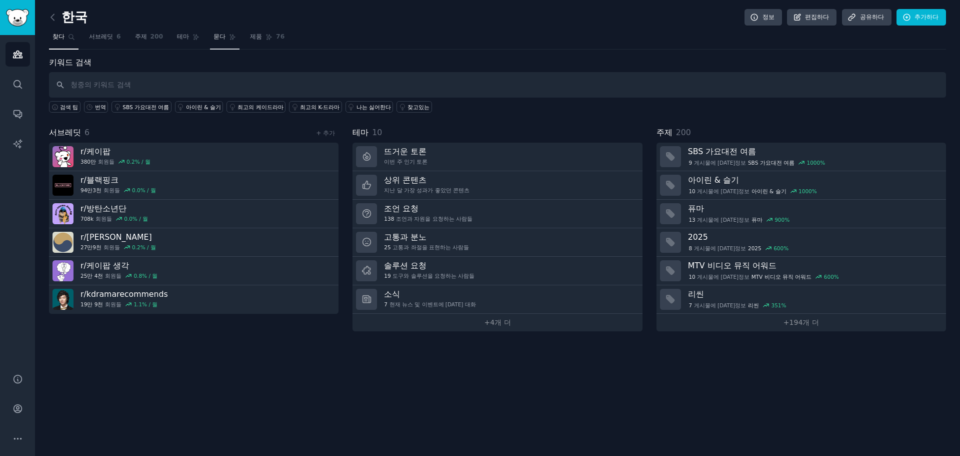
drag, startPoint x: 214, startPoint y: 38, endPoint x: 238, endPoint y: 46, distance: 24.8
click at [214, 38] on font "묻다" at bounding box center [220, 36] width 12 height 7
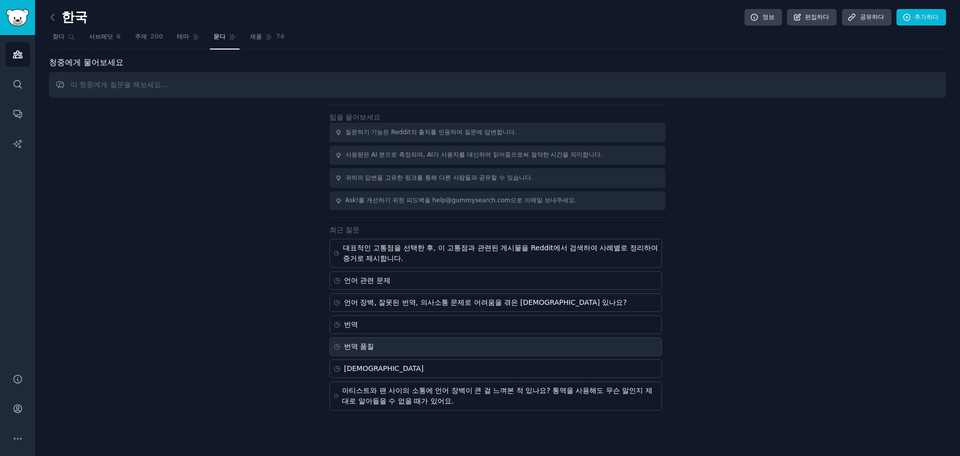
click at [386, 348] on div "번역 품질" at bounding box center [496, 346] width 333 height 19
type input "translation quality"
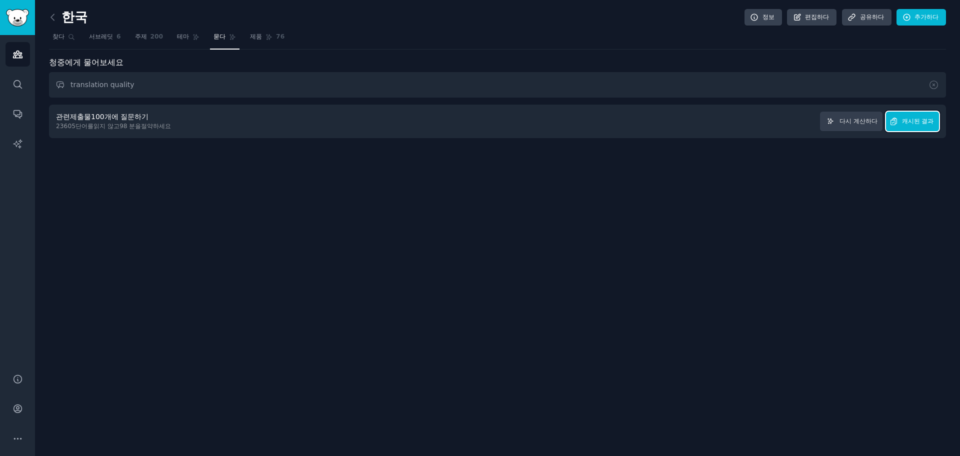
click at [928, 125] on font "캐시된 결과" at bounding box center [918, 121] width 32 height 7
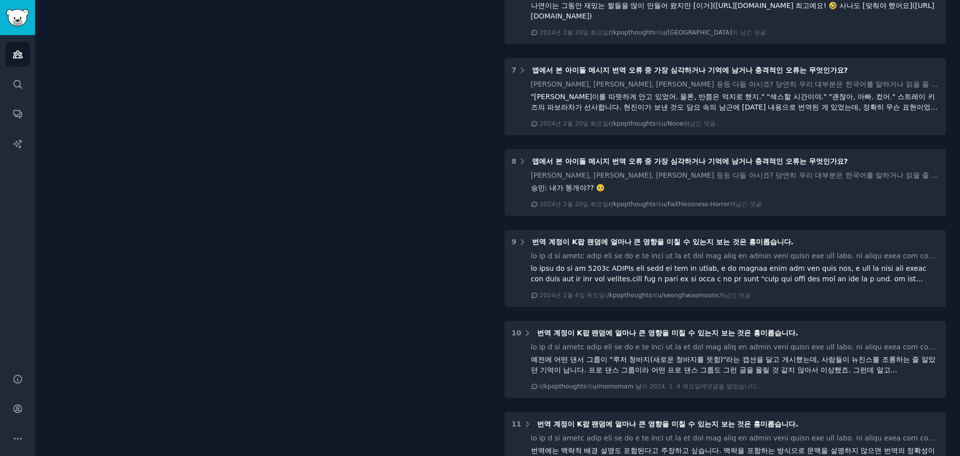
scroll to position [600, 0]
drag, startPoint x: 437, startPoint y: 342, endPoint x: 342, endPoint y: 366, distance: 98.4
click at [342, 366] on div "번역 품질 공유하다 K-pop과 한국 미디어의 번역 품질은 팬들 사이에서 반복적으로 제기되는 우려 사항이며, Reddit 토론에서 몇 가지 주…" at bounding box center [270, 69] width 442 height 1131
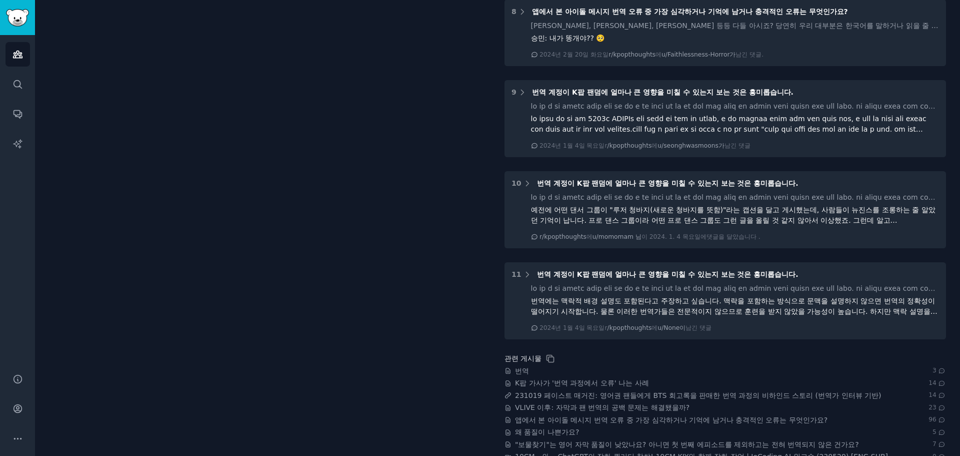
scroll to position [750, 0]
drag, startPoint x: 482, startPoint y: 281, endPoint x: 451, endPoint y: 285, distance: 30.8
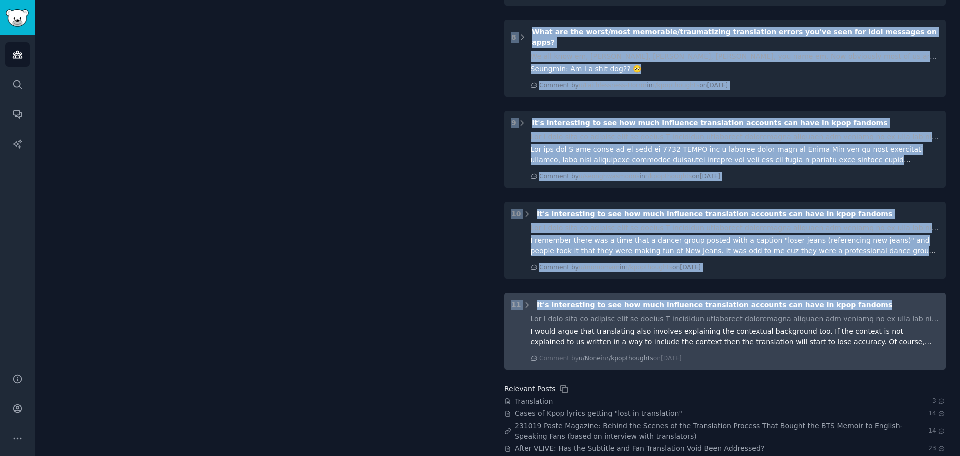
drag, startPoint x: 493, startPoint y: 272, endPoint x: 863, endPoint y: 269, distance: 369.6
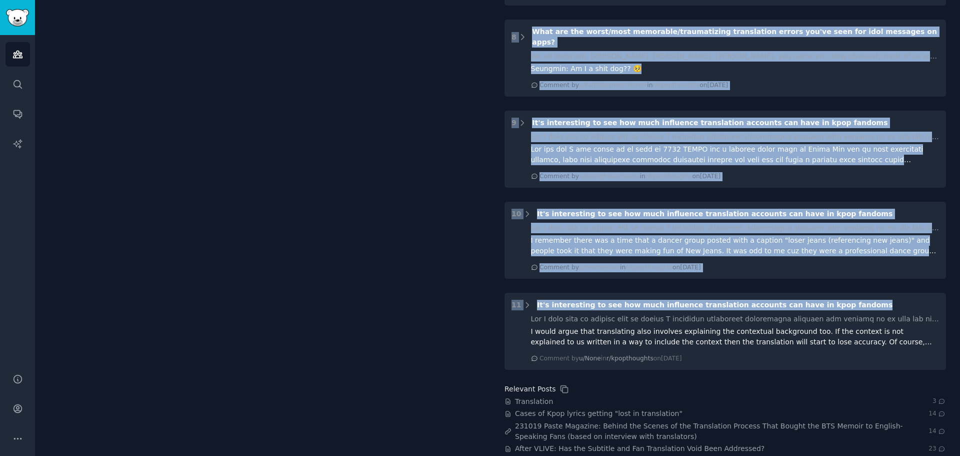
copy div "1 Cases of Kpop lyrics getting "lost in translation" I was watching a video a w…"
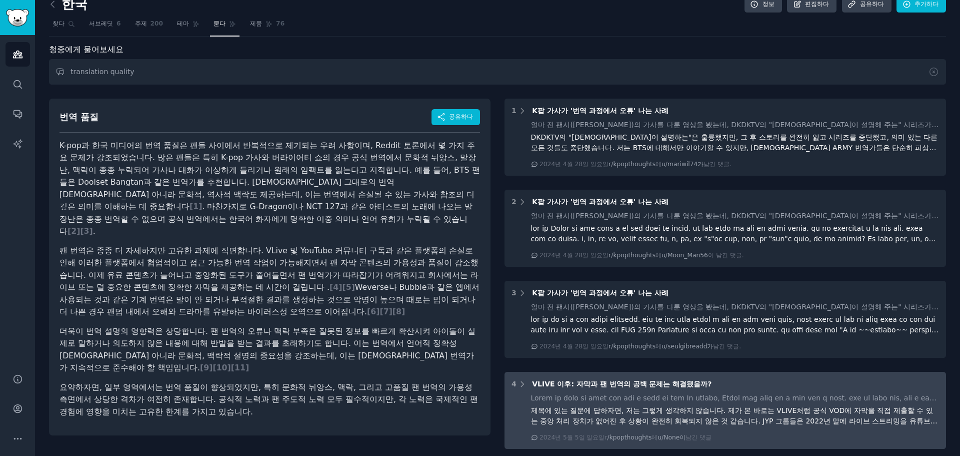
scroll to position [0, 0]
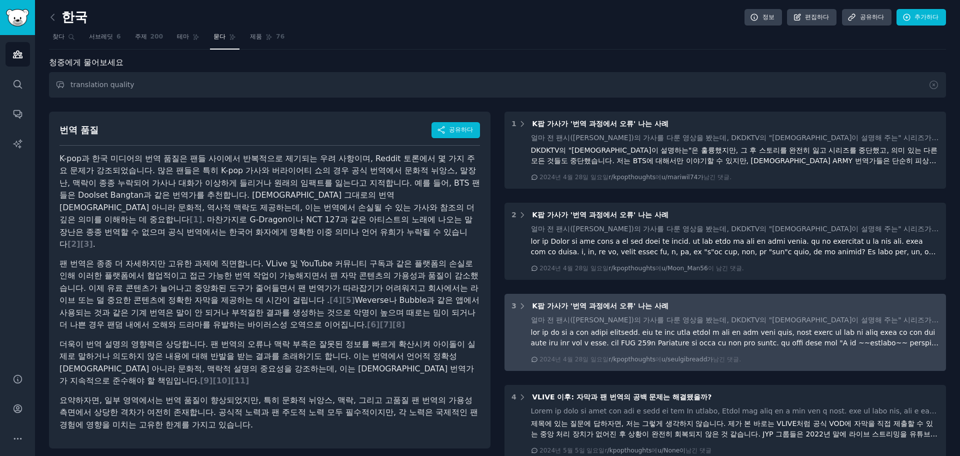
click at [587, 307] on font "K팝 가사가 '번역 과정에서 오류' 나는 [DEMOGRAPHIC_DATA]" at bounding box center [600, 306] width 137 height 8
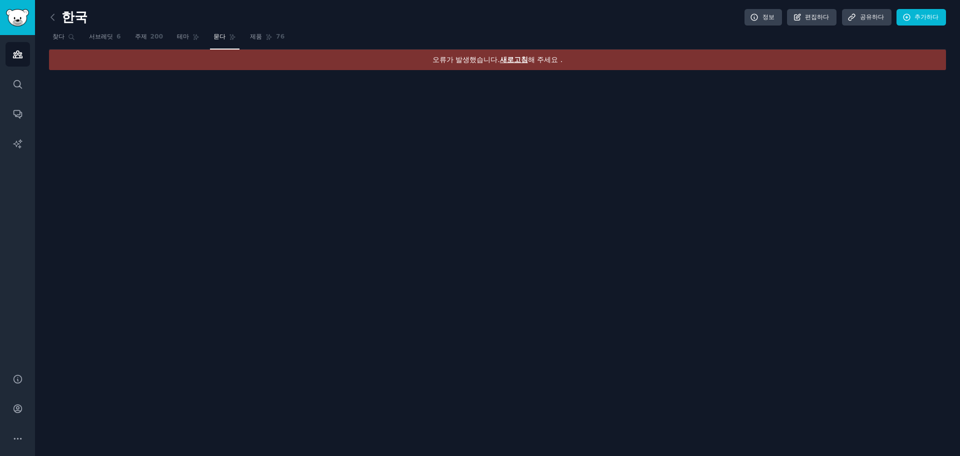
click at [665, 173] on div "한국 정보 편집하다 공유하다 추가하다 찾다 서브레딧 6 주제 200 테마 묻다 제품 76 오류가 발생했습니다. 새로고침 해 주세요 ." at bounding box center [497, 228] width 925 height 456
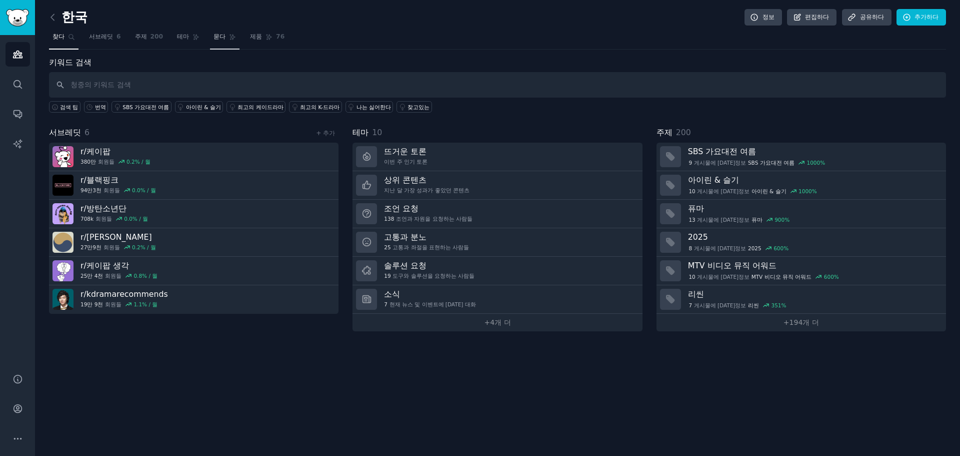
click at [220, 39] on font "묻다" at bounding box center [220, 36] width 12 height 7
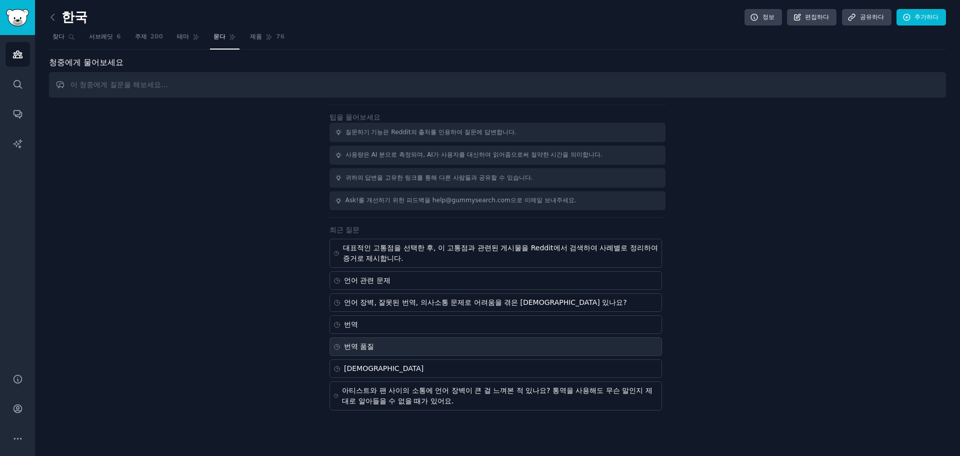
click at [423, 349] on div "번역 품질" at bounding box center [496, 346] width 333 height 19
type input "translation quality"
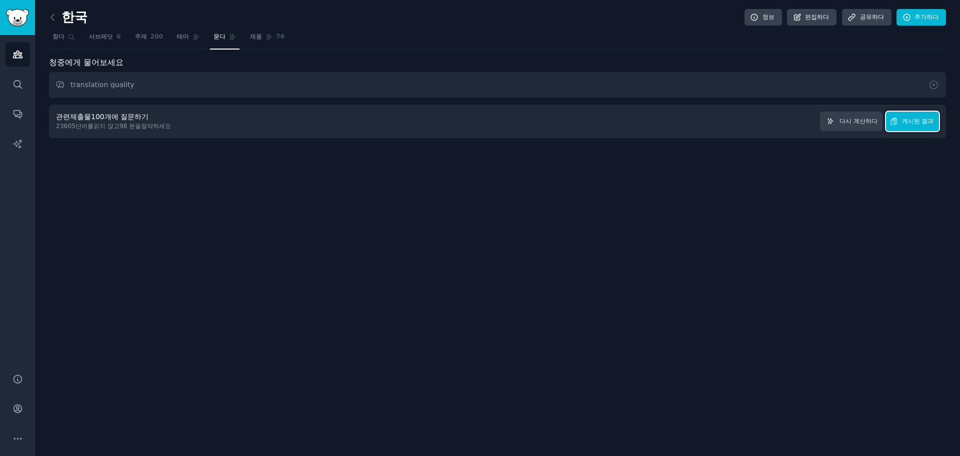
click at [910, 129] on button "캐시된 결과" at bounding box center [912, 122] width 53 height 20
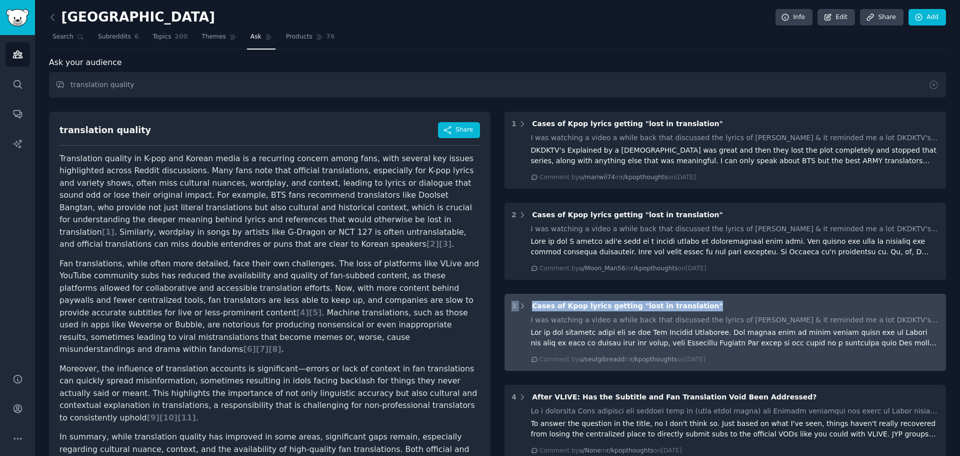
drag, startPoint x: 499, startPoint y: 305, endPoint x: 705, endPoint y: 303, distance: 206.1
copy div "3 Cases of Kpop lyrics getting "lost in translation""
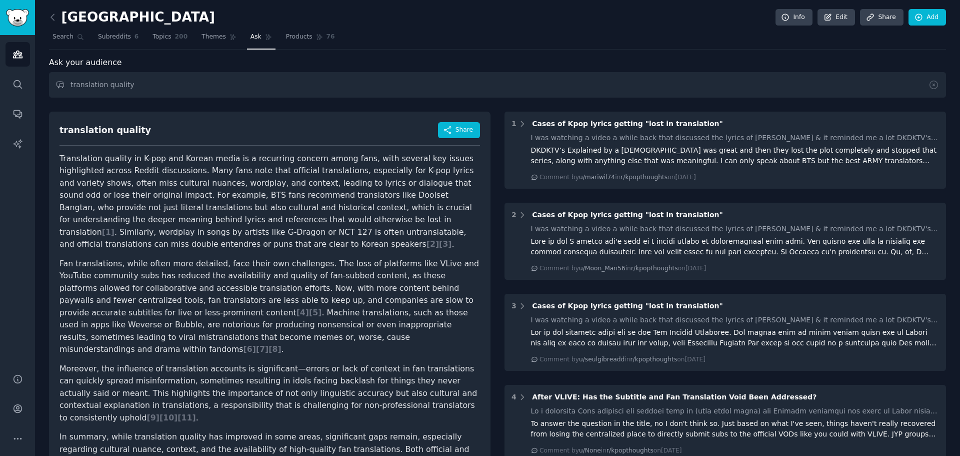
click at [376, 126] on div "translation quality Share" at bounding box center [270, 134] width 421 height 24
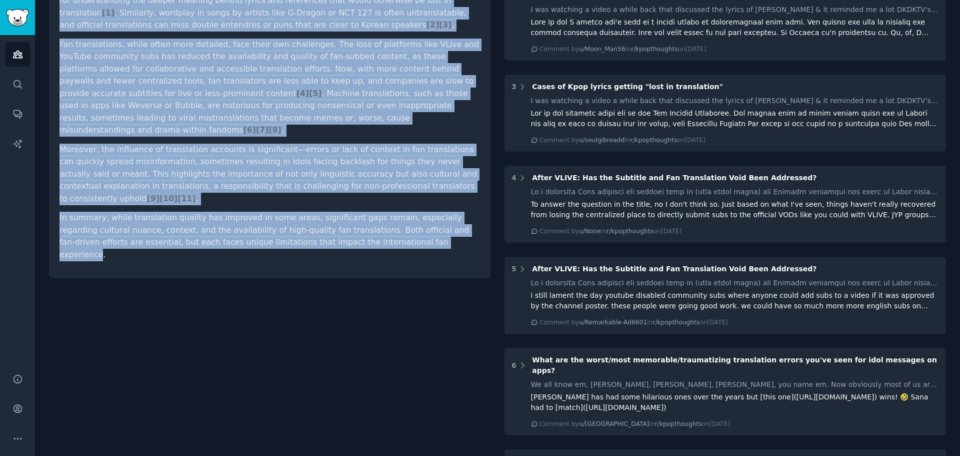
scroll to position [250, 0]
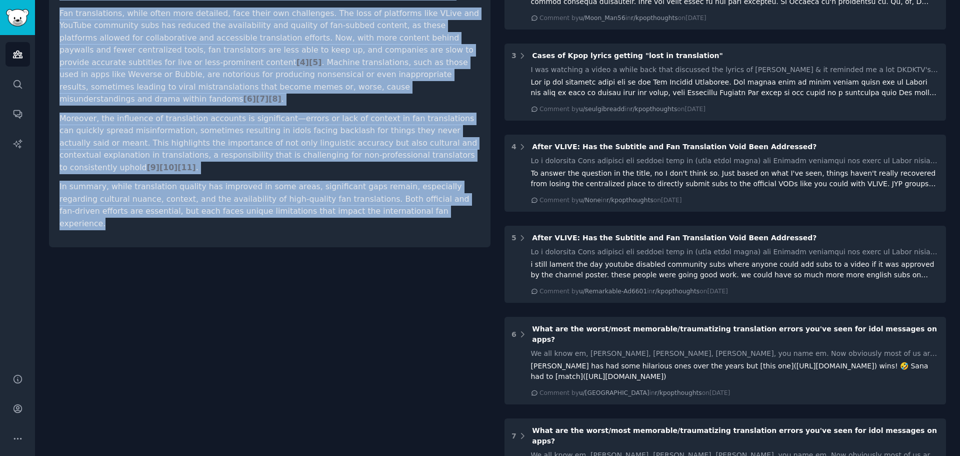
drag, startPoint x: 59, startPoint y: 159, endPoint x: 405, endPoint y: 223, distance: 351.5
click at [405, 223] on div "translation quality Share Translation quality in K-pop and Korean media is a re…" at bounding box center [270, 445] width 442 height 1183
copy article "Translation quality in K-pop and Korean media is a recurring concern among fans…"
click at [380, 281] on div "translation quality Share Translation quality in K-pop and Korean media is a re…" at bounding box center [270, 445] width 442 height 1183
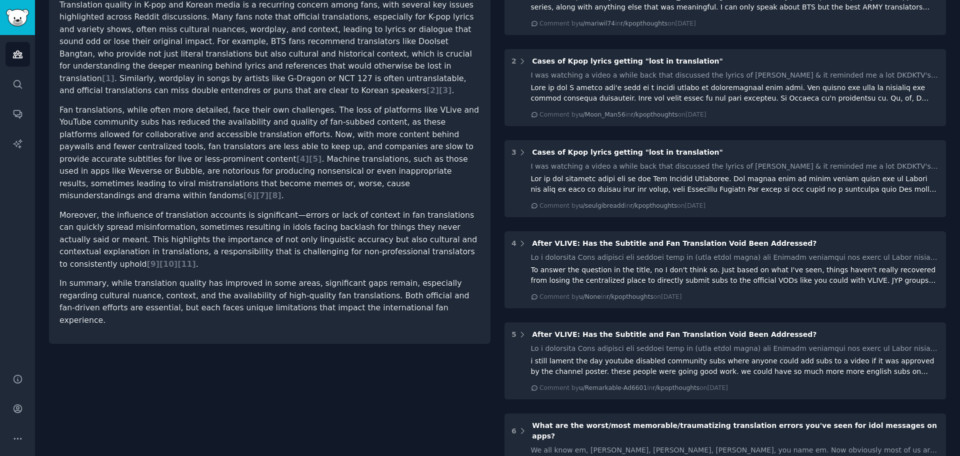
scroll to position [50, 0]
